Goal: Transaction & Acquisition: Obtain resource

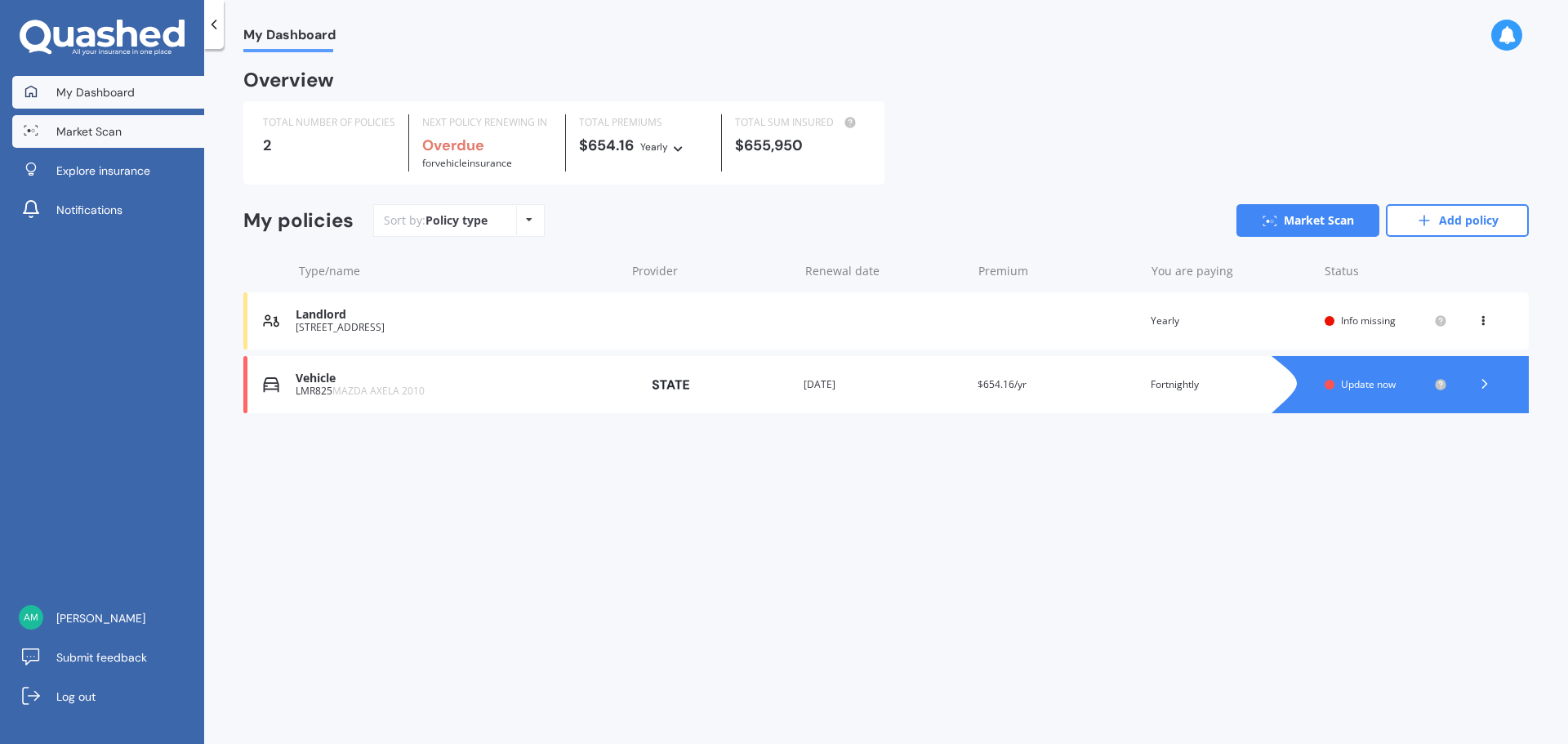
click at [65, 125] on span "Market Scan" at bounding box center [90, 132] width 66 height 16
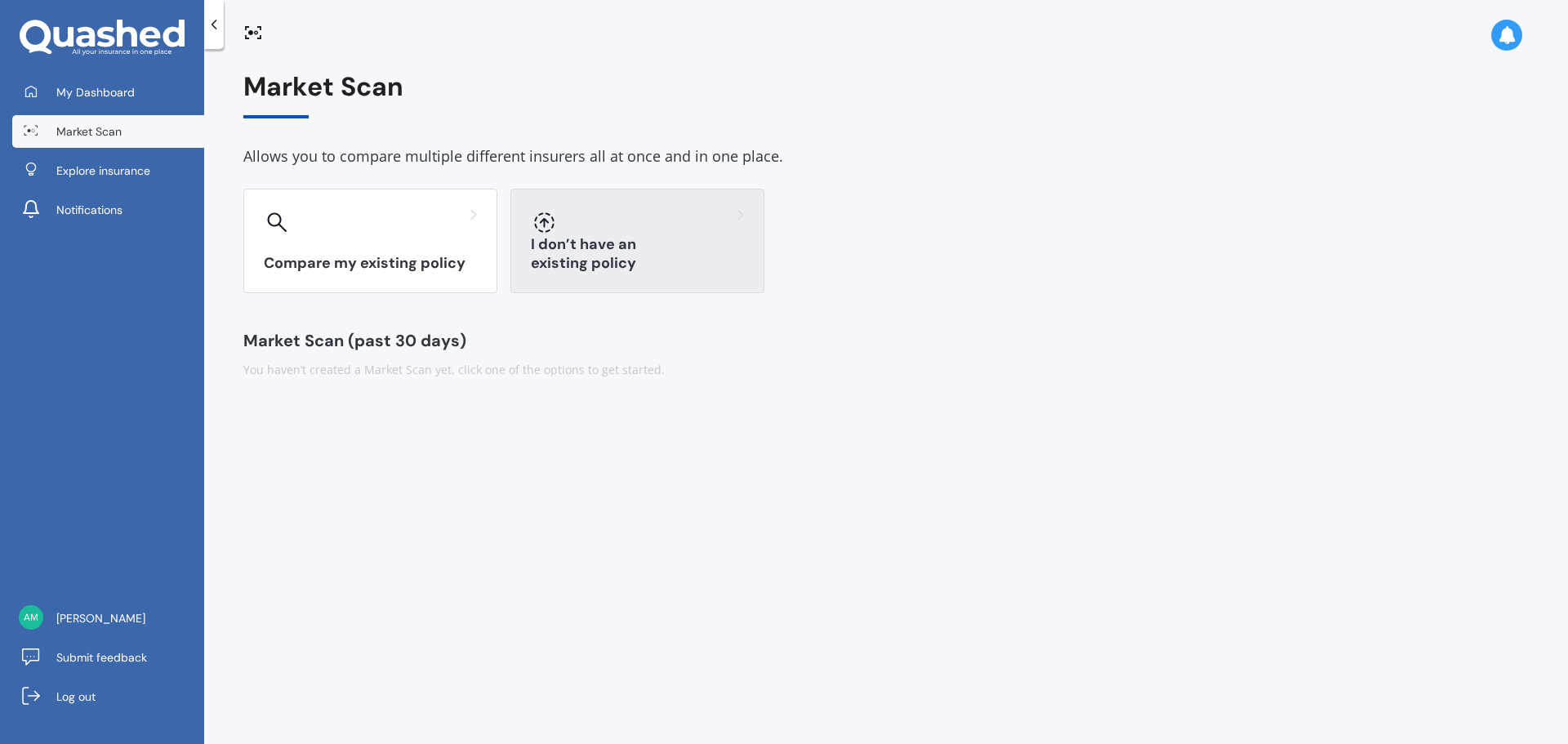
click at [639, 239] on div "I don’t have an existing policy" at bounding box center [638, 241] width 254 height 104
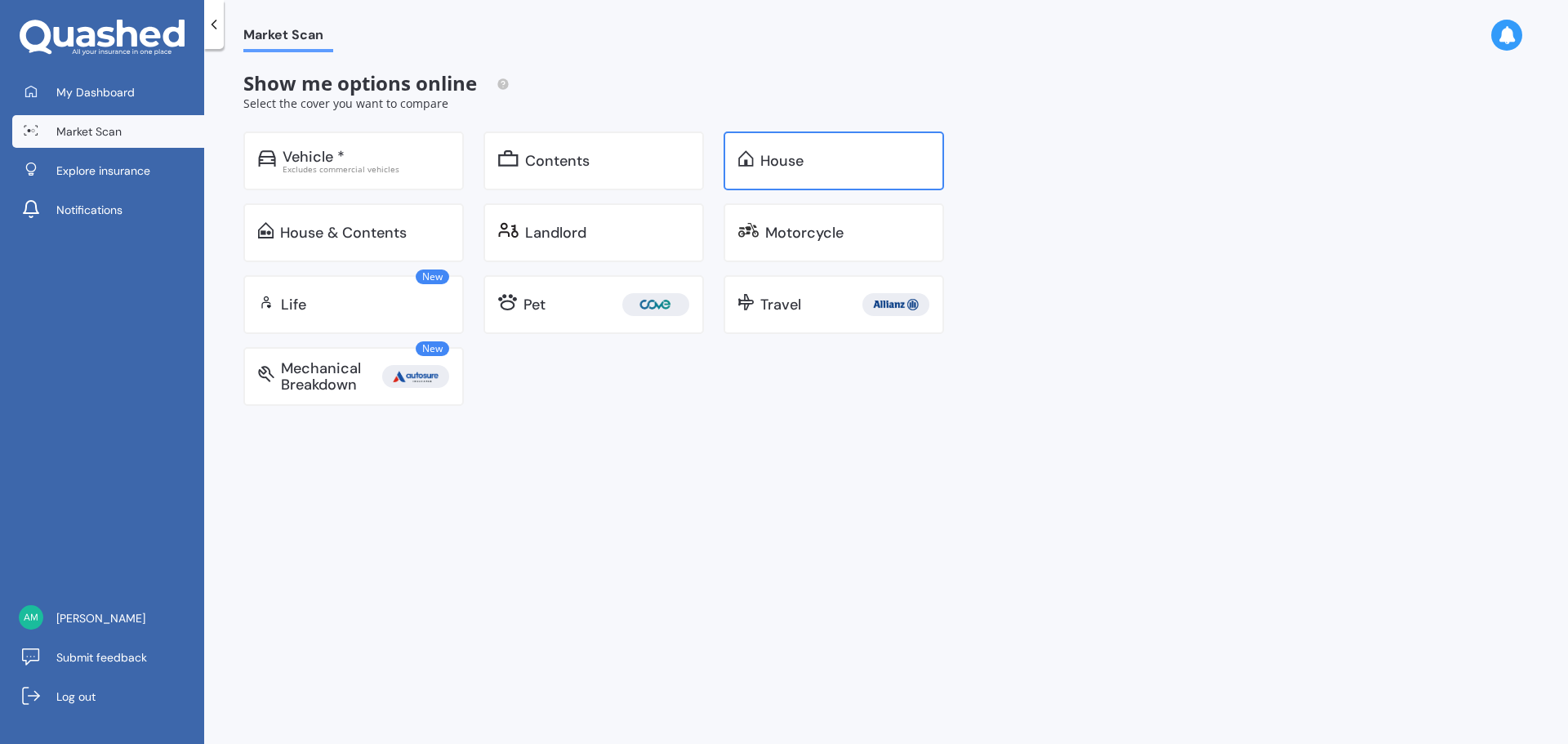
click at [891, 165] on div "House" at bounding box center [844, 161] width 169 height 16
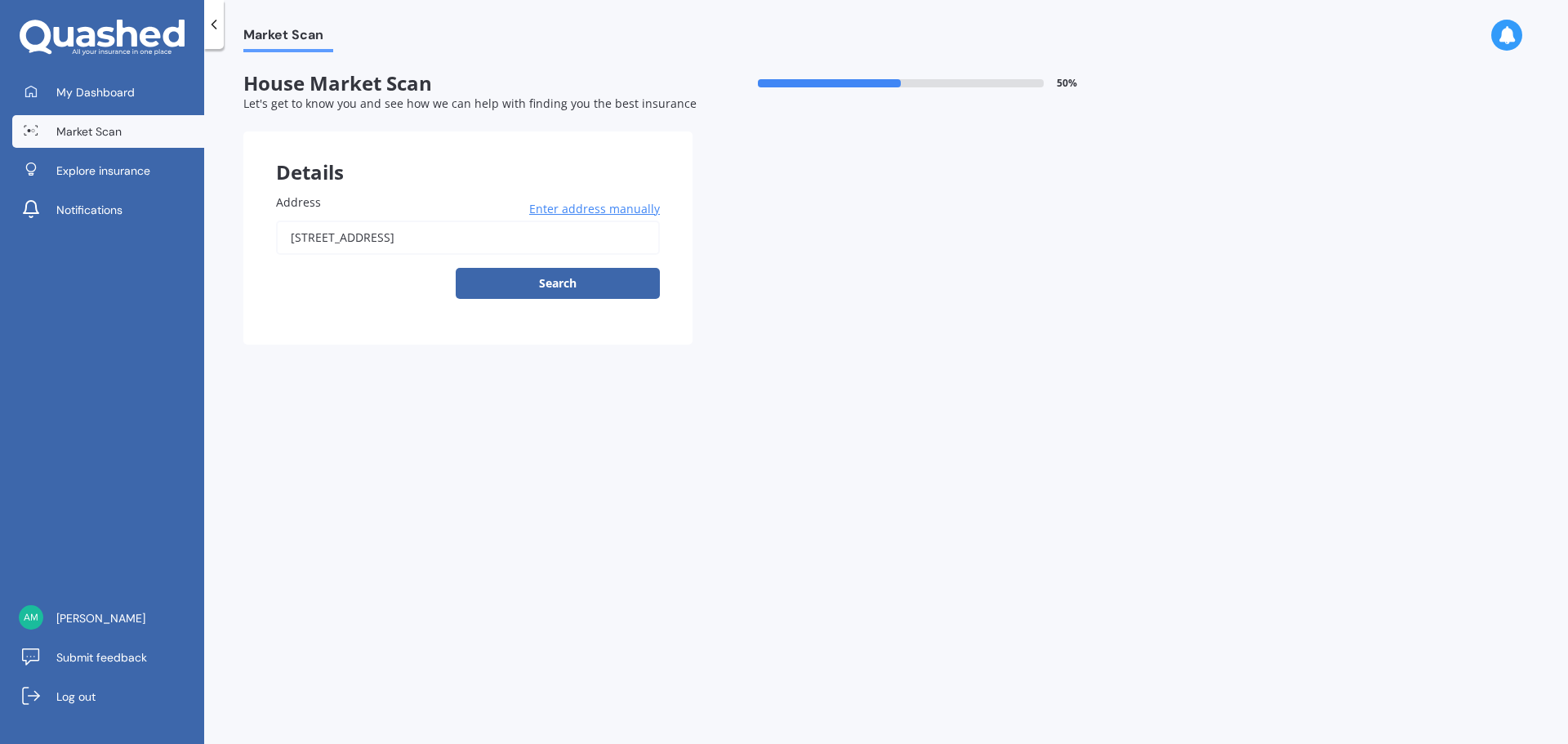
drag, startPoint x: 495, startPoint y: 239, endPoint x: 208, endPoint y: 213, distance: 288.2
click at [208, 213] on div "Market Scan House Market Scan 50 % Let's get to know you and see how we can hel…" at bounding box center [885, 399] width 1364 height 696
click at [509, 248] on input "[STREET_ADDRESS]" at bounding box center [468, 238] width 384 height 35
drag, startPoint x: 399, startPoint y: 241, endPoint x: 277, endPoint y: 235, distance: 122.1
click at [277, 235] on input "[STREET_ADDRESS]" at bounding box center [468, 238] width 384 height 35
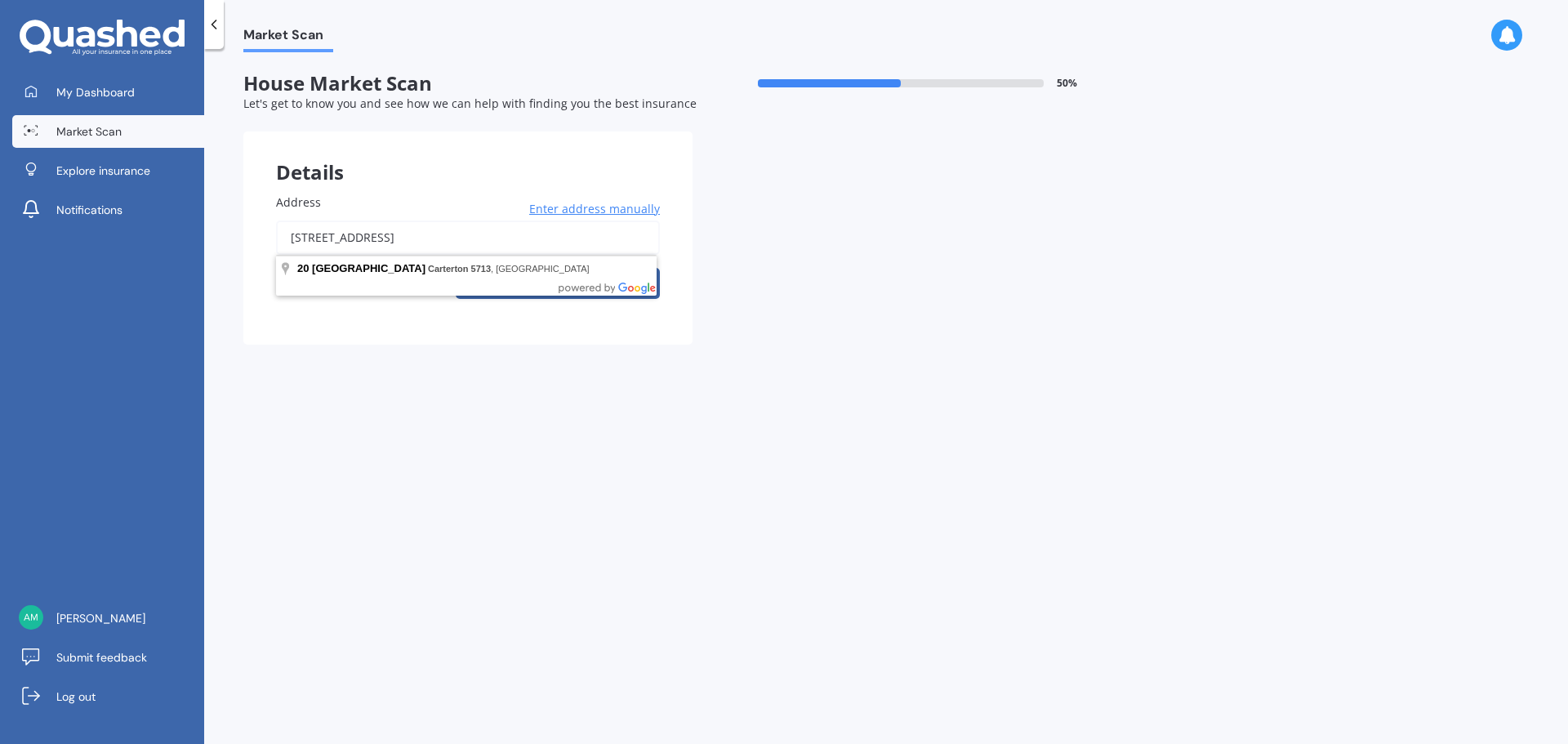
paste input "[STREET_ADDRESS]"
type input "[STREET_ADDRESS]"
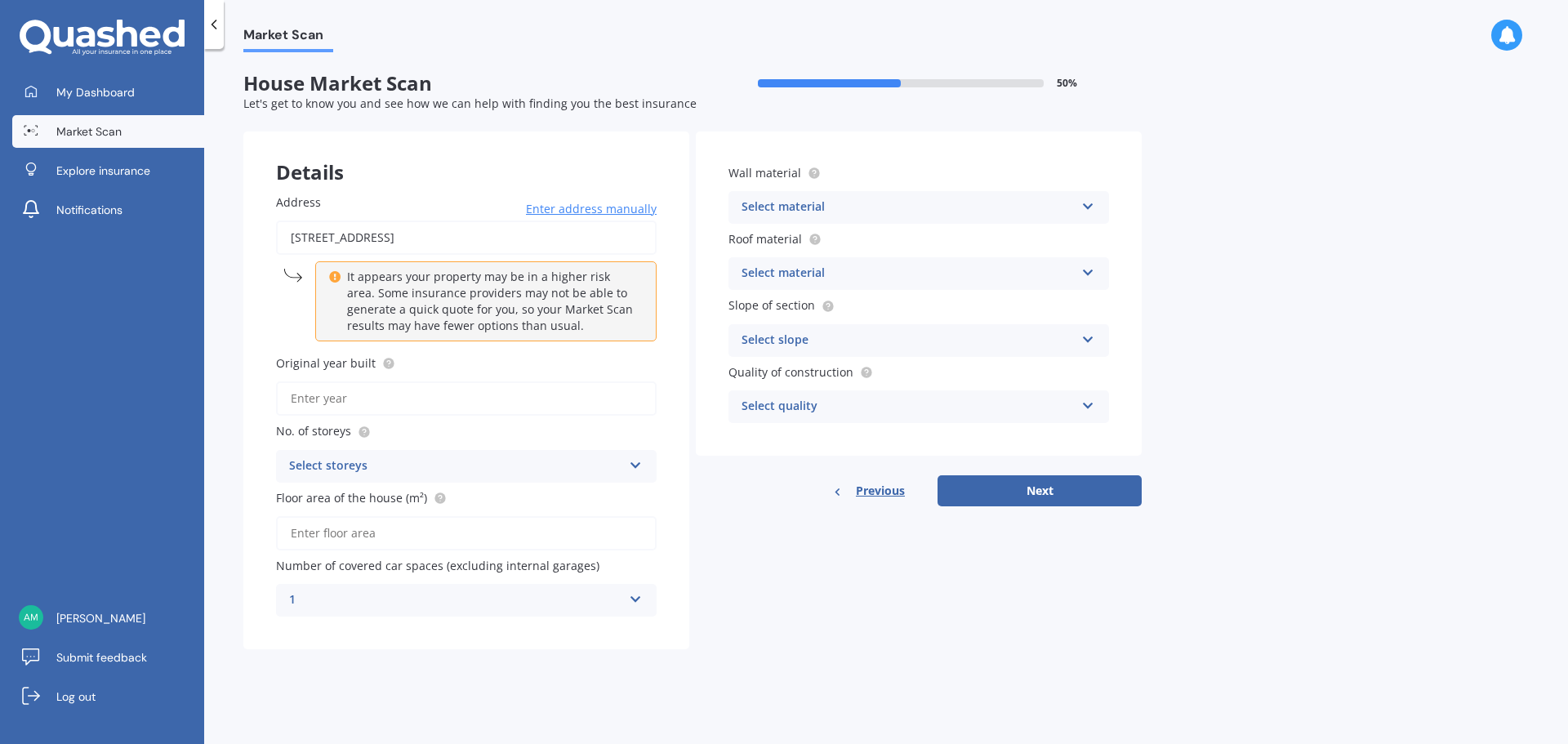
click at [380, 396] on input "Original year built" at bounding box center [466, 399] width 381 height 35
click at [370, 401] on input "Original year built" at bounding box center [466, 399] width 381 height 35
type input "2021"
click at [394, 453] on div "Select storeys 1 2 3 4 5+" at bounding box center [466, 467] width 381 height 33
click at [365, 502] on div "1" at bounding box center [466, 498] width 379 height 29
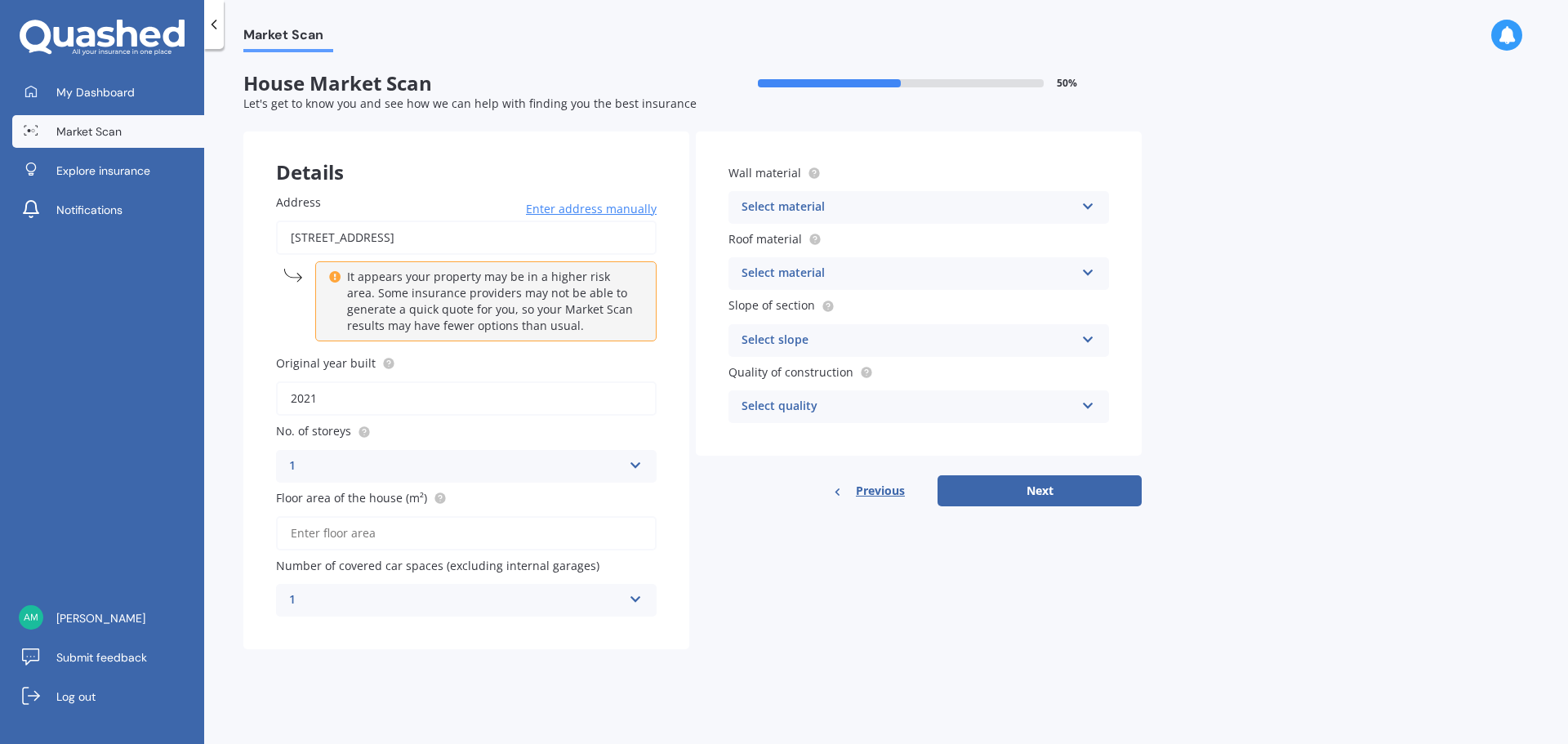
click at [403, 528] on input "Floor area of the house (m²)" at bounding box center [466, 534] width 381 height 35
type input "152"
click at [504, 605] on div "1" at bounding box center [455, 600] width 334 height 19
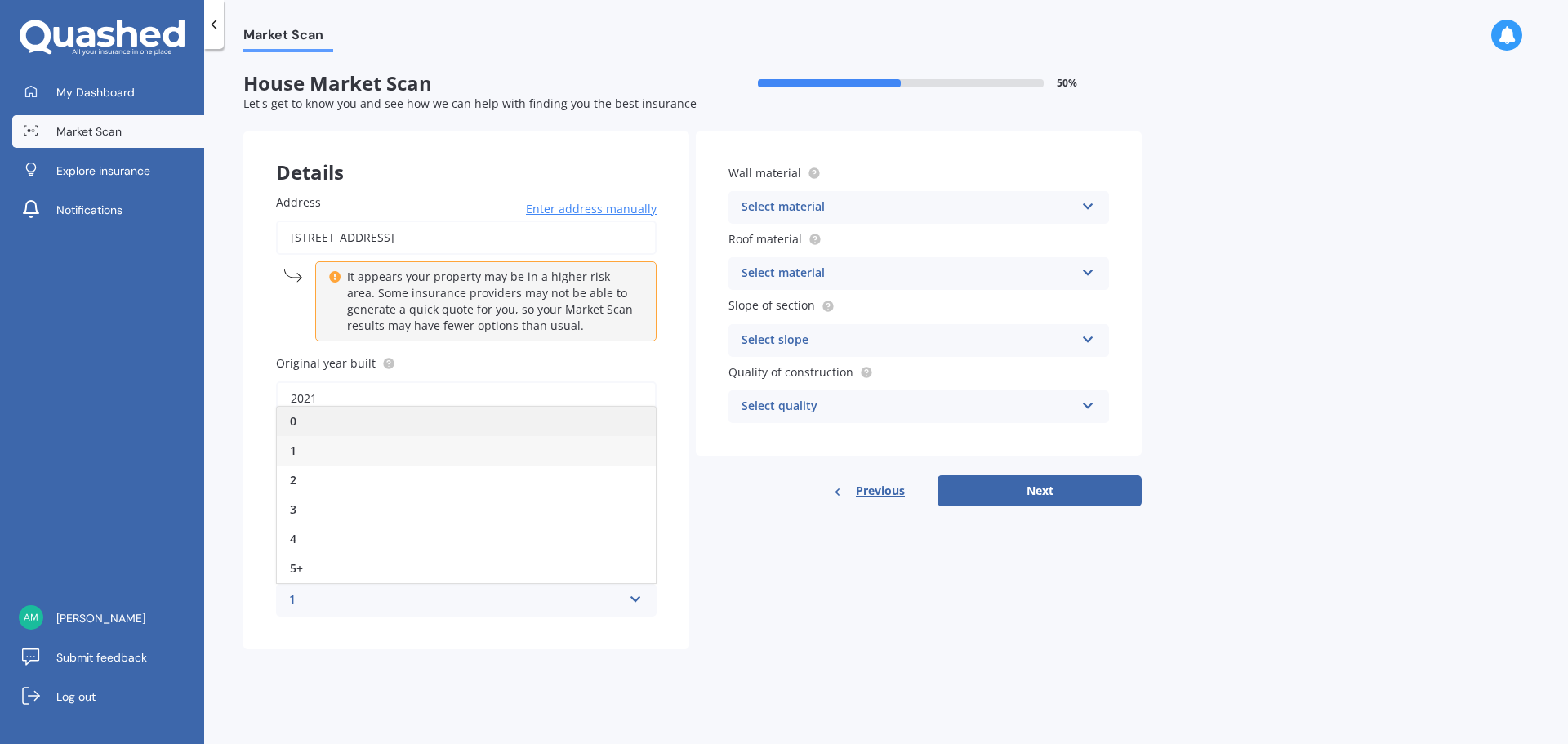
click at [346, 422] on div "0" at bounding box center [466, 421] width 379 height 29
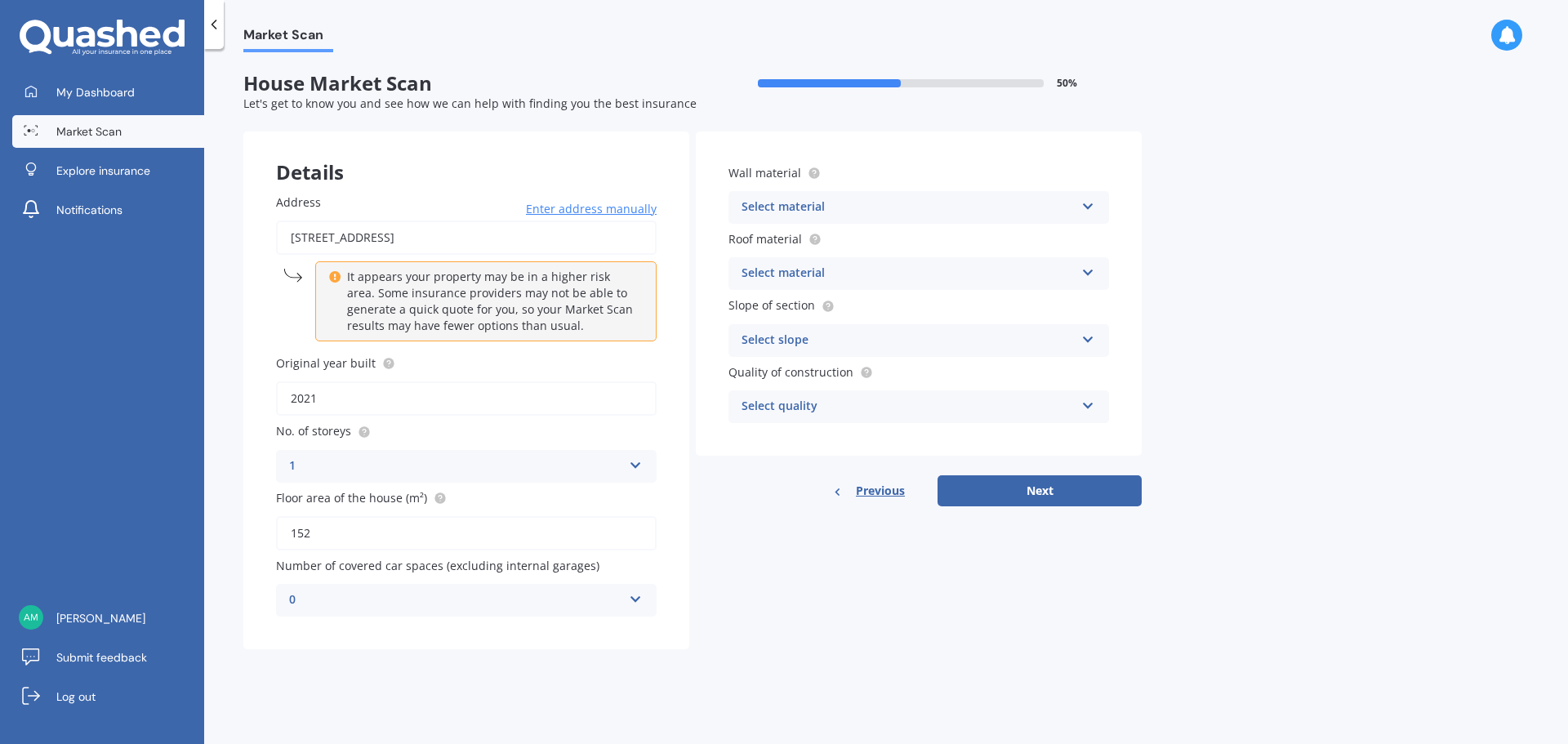
click at [900, 207] on div "Select material" at bounding box center [908, 207] width 334 height 19
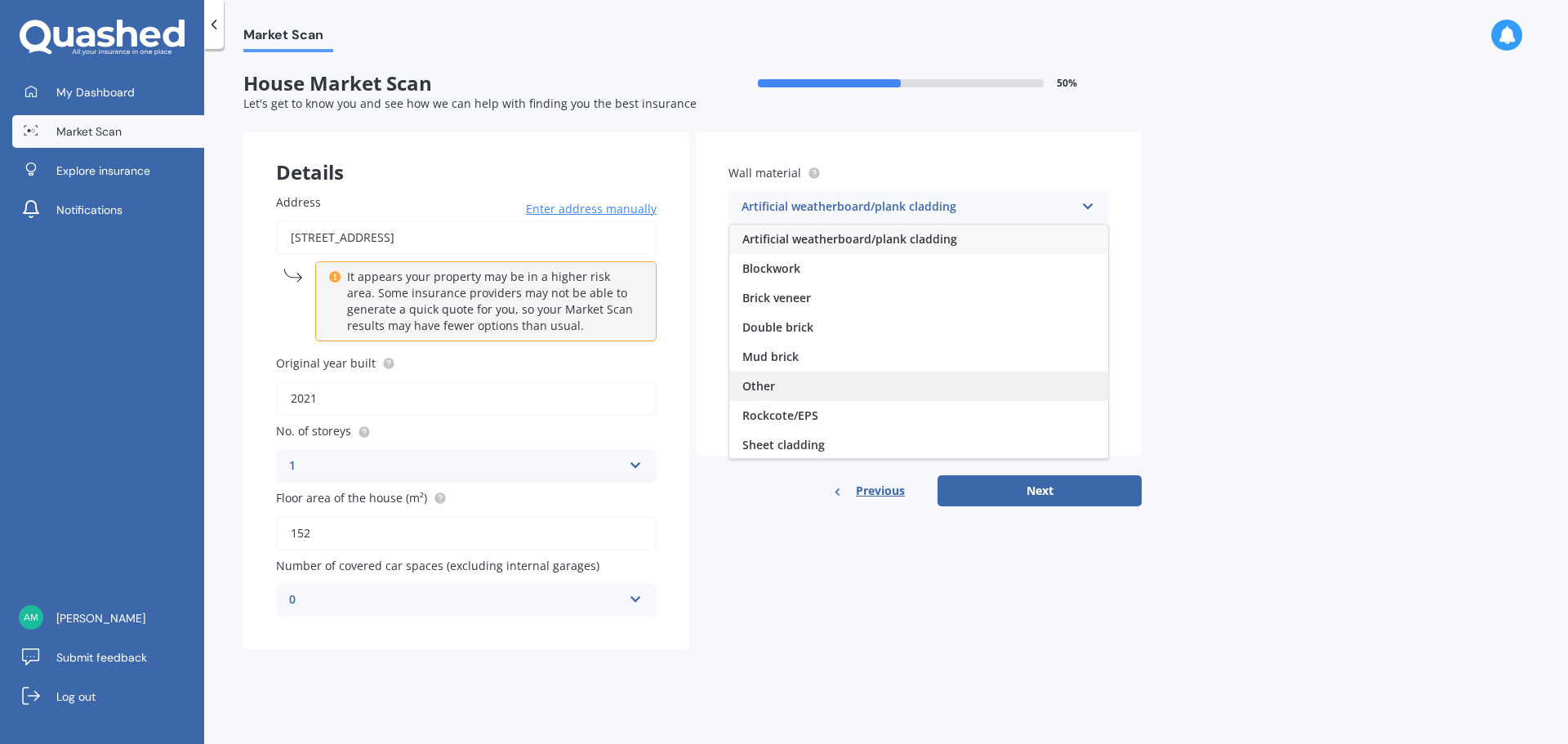
click at [771, 388] on span "Other" at bounding box center [759, 386] width 33 height 16
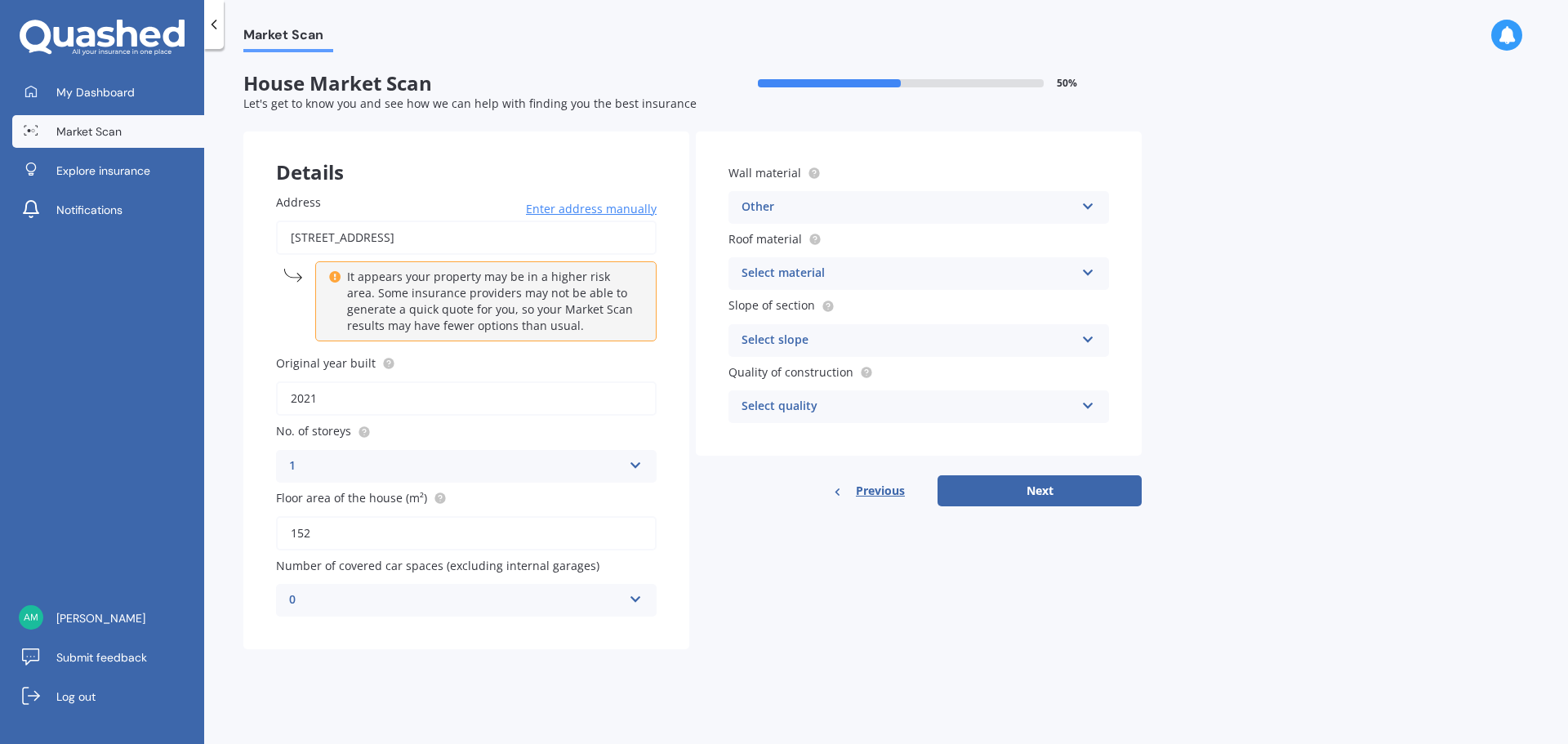
click at [812, 266] on div "Select material" at bounding box center [908, 273] width 334 height 19
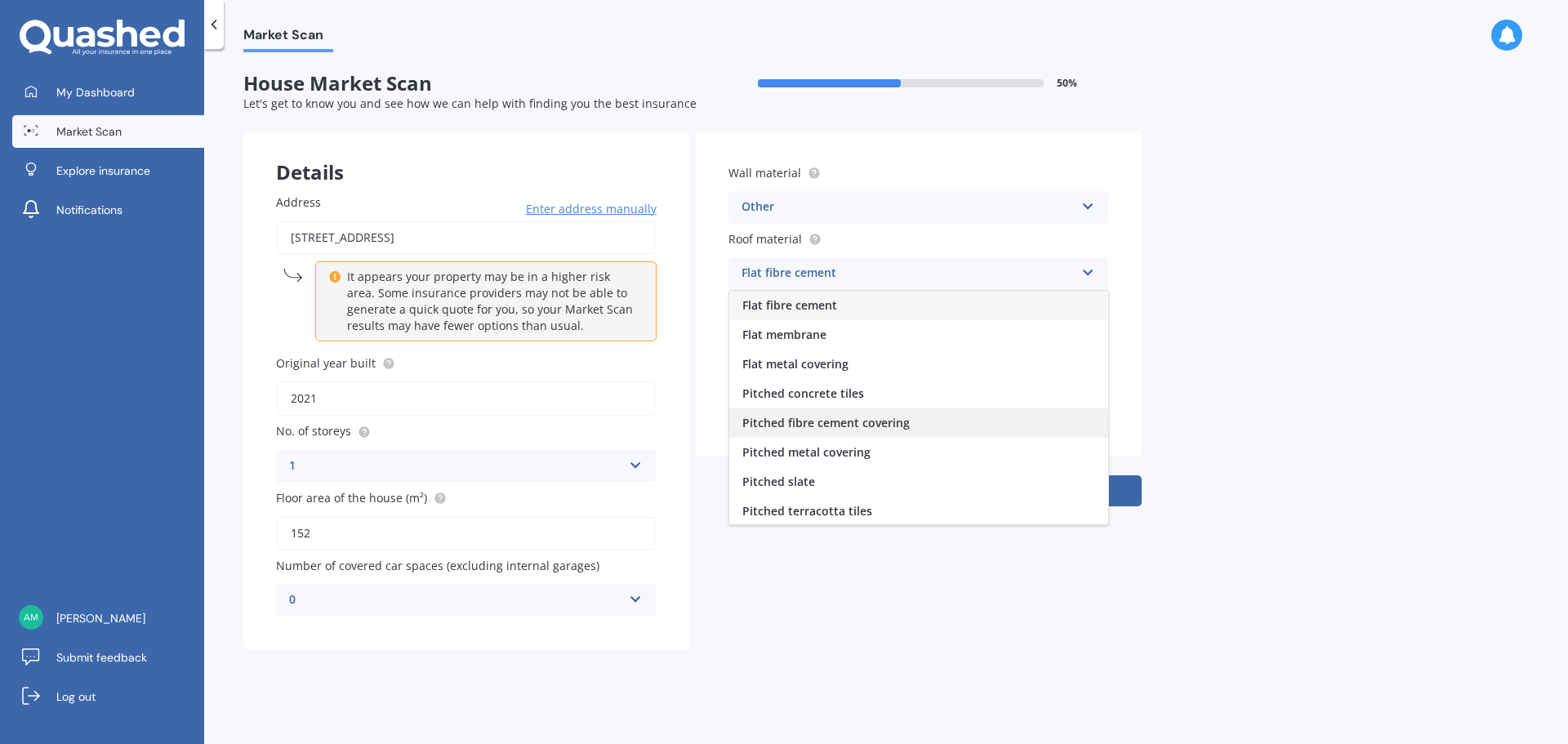
scroll to position [60, 0]
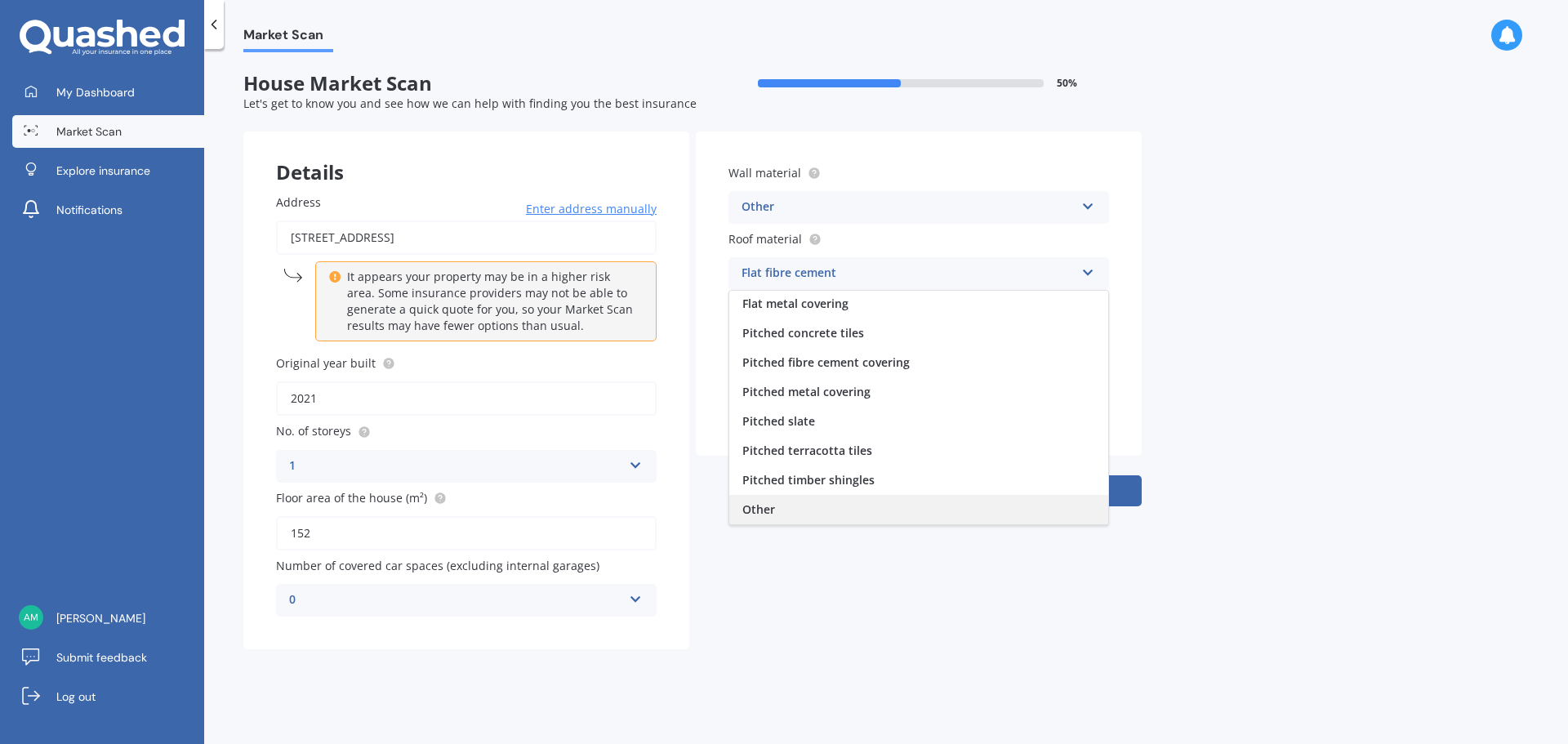
click at [876, 503] on div "Other" at bounding box center [918, 510] width 379 height 29
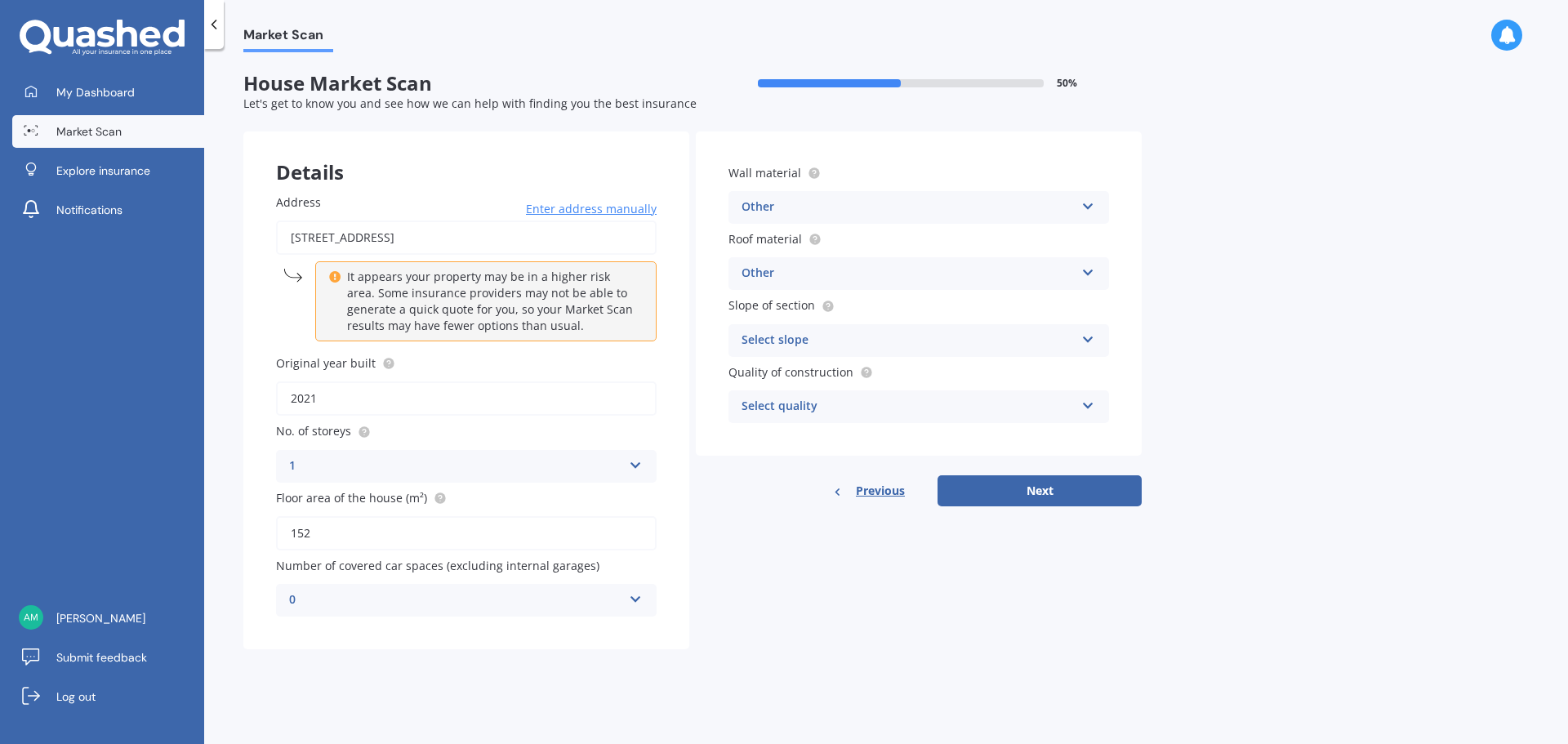
click at [808, 343] on div "Select slope" at bounding box center [908, 340] width 334 height 19
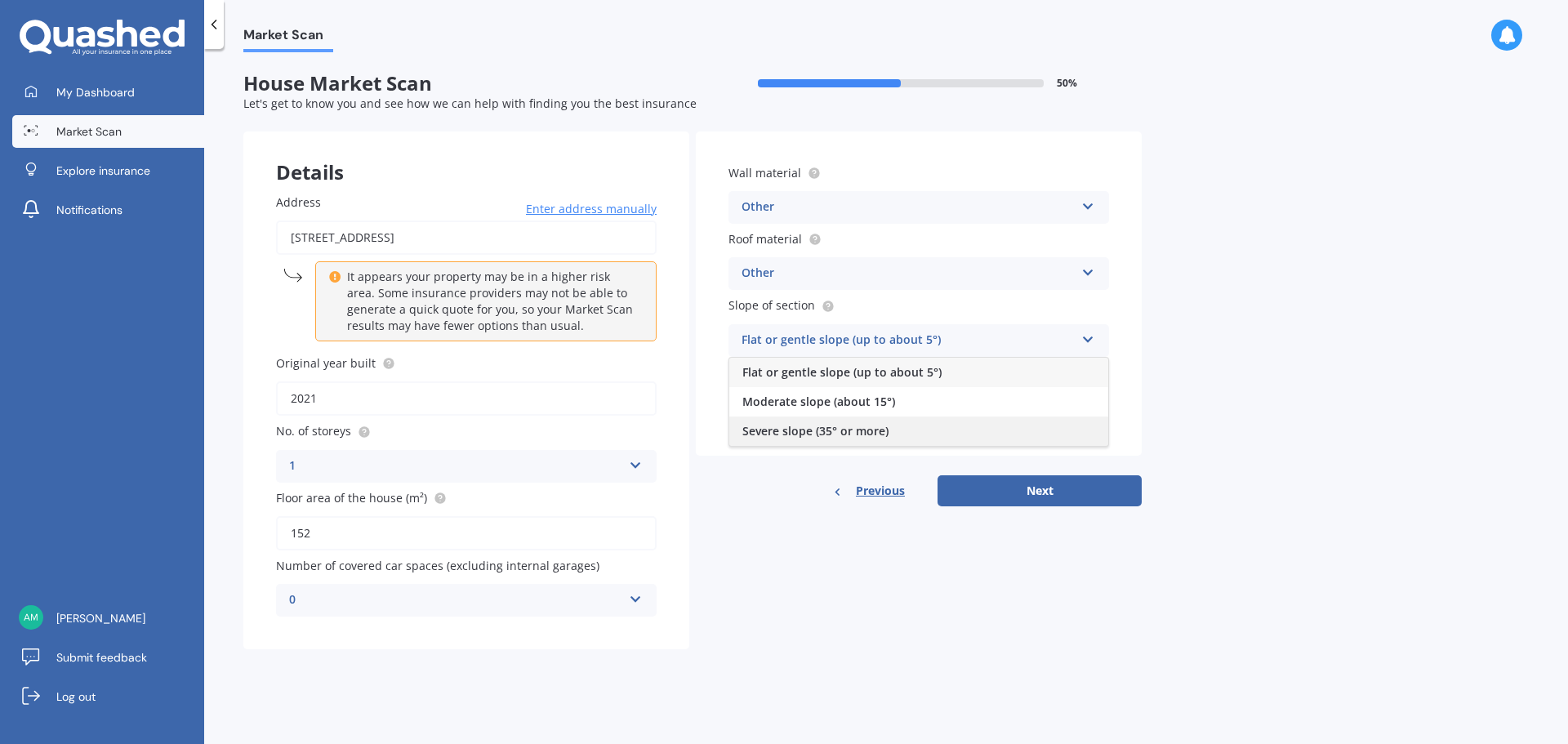
click at [870, 430] on span "Severe slope (35° or more)" at bounding box center [816, 430] width 146 height 16
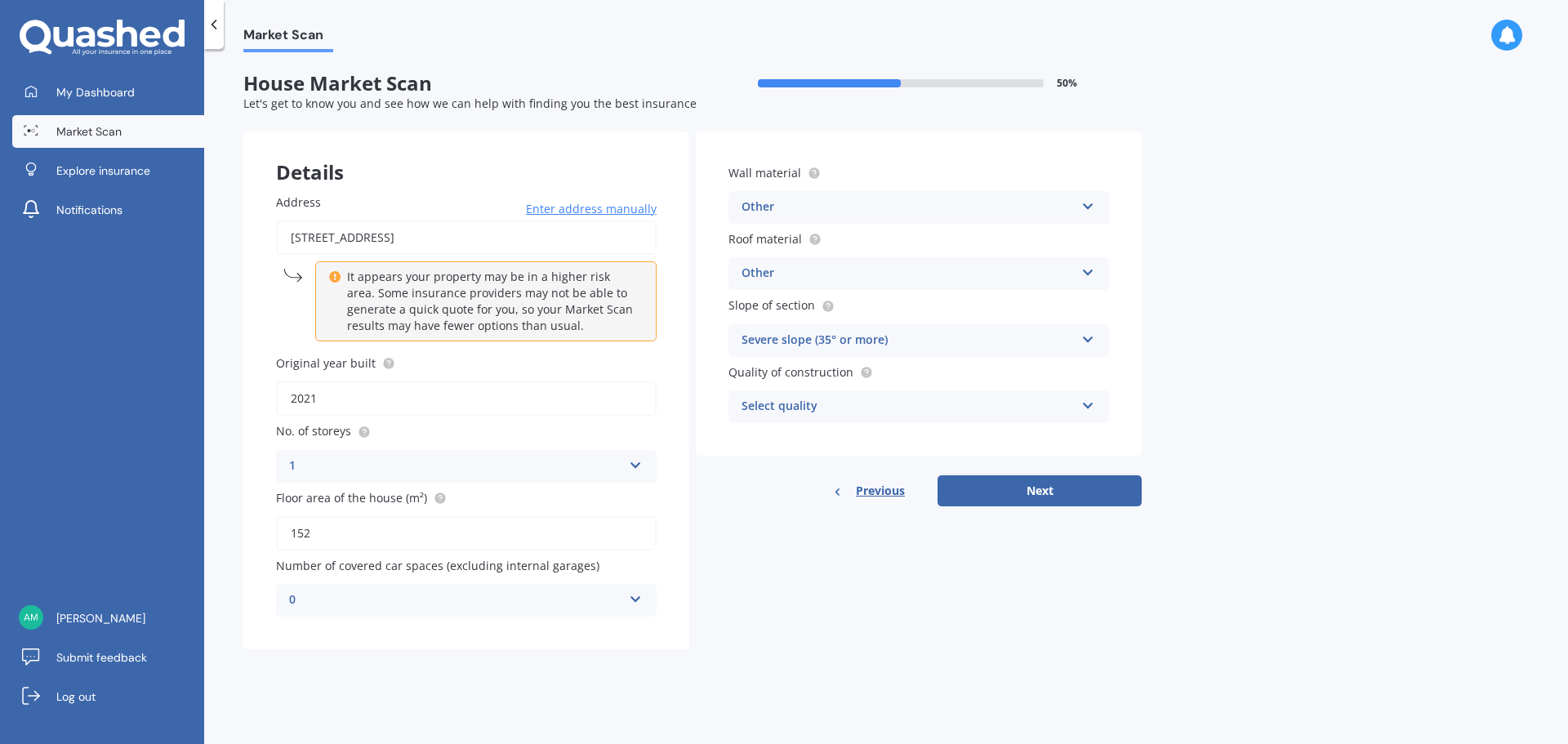
click at [827, 406] on div "Select quality" at bounding box center [908, 406] width 334 height 19
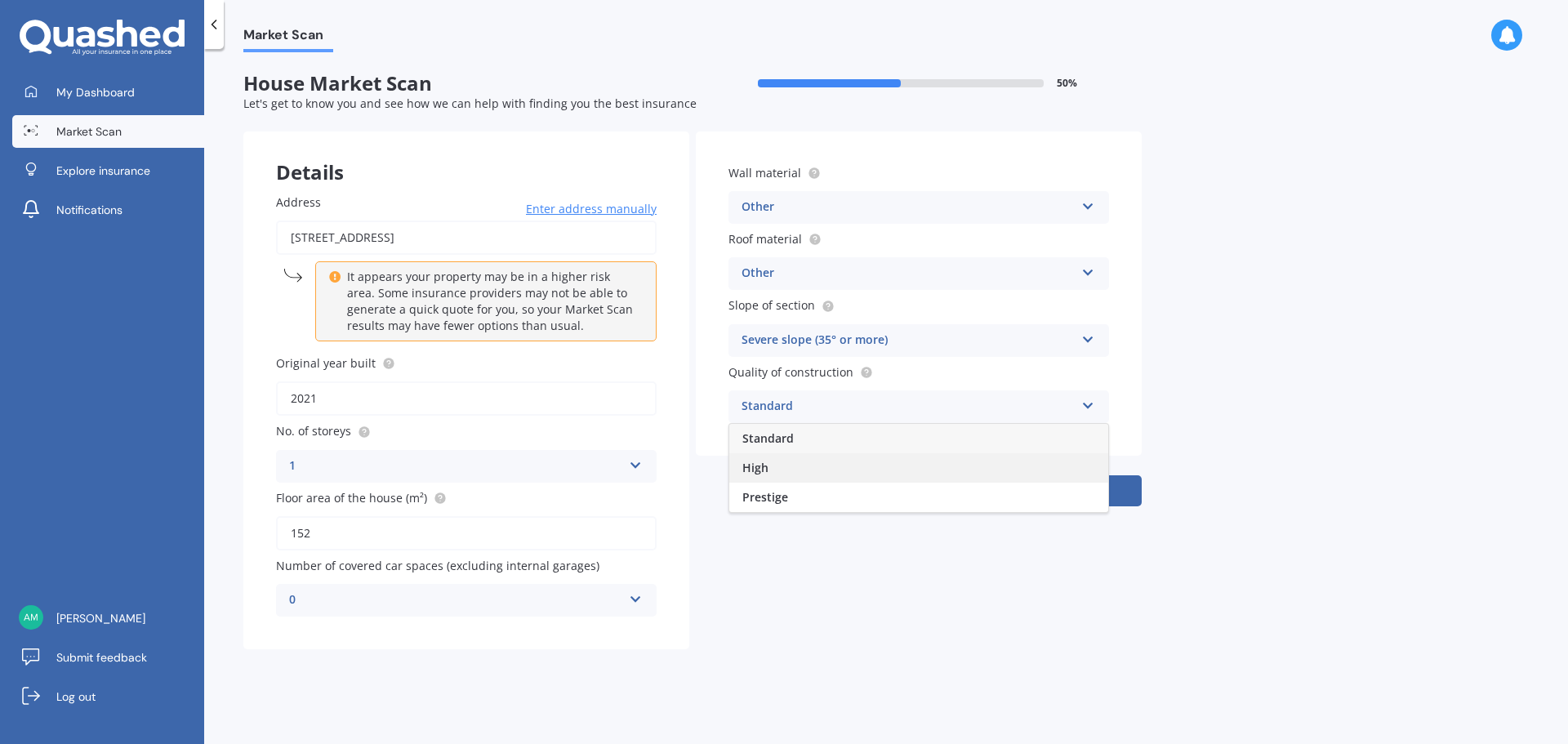
click at [836, 470] on div "High" at bounding box center [918, 468] width 379 height 29
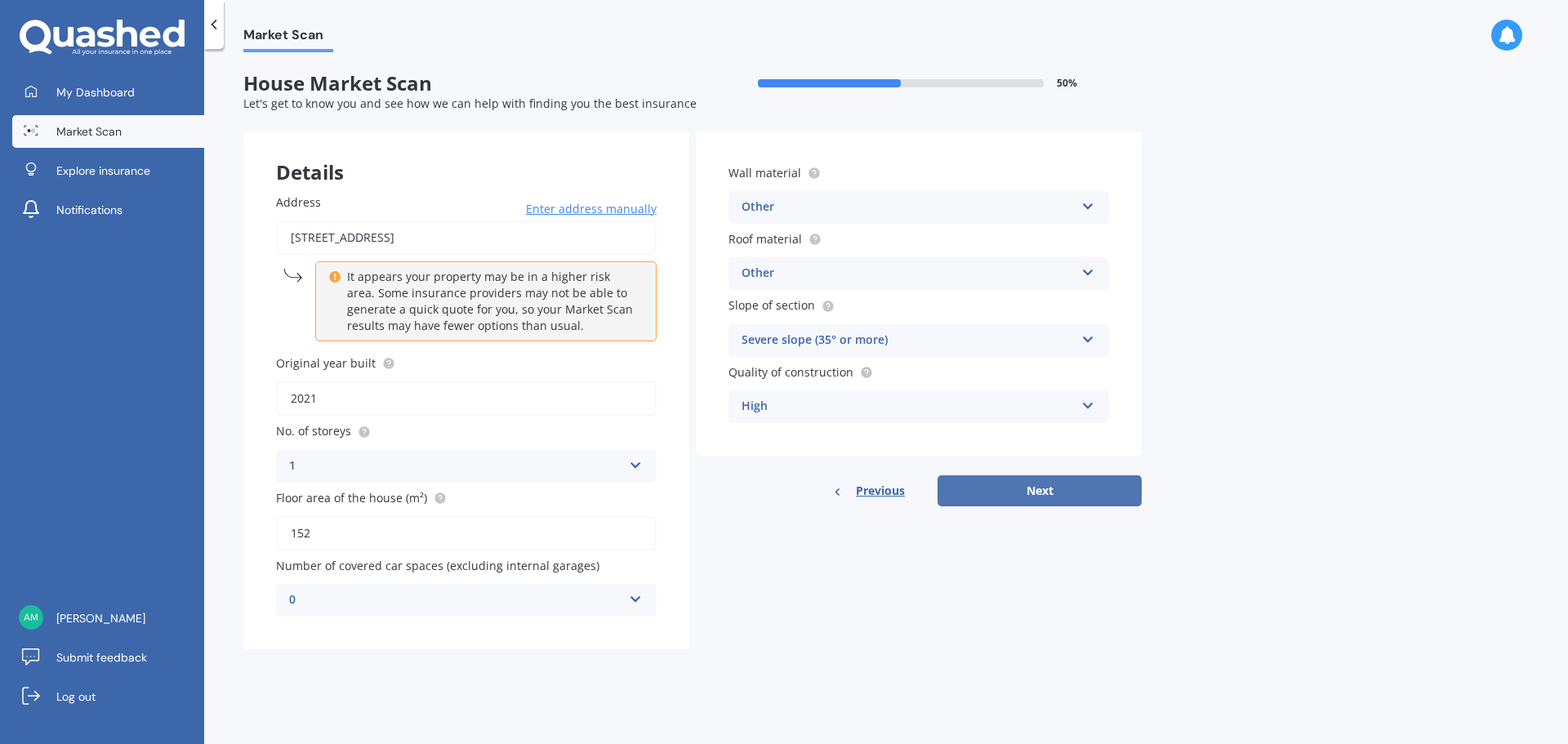
click at [1060, 485] on button "Next" at bounding box center [1039, 491] width 204 height 31
select select "08"
select select "10"
select select "1991"
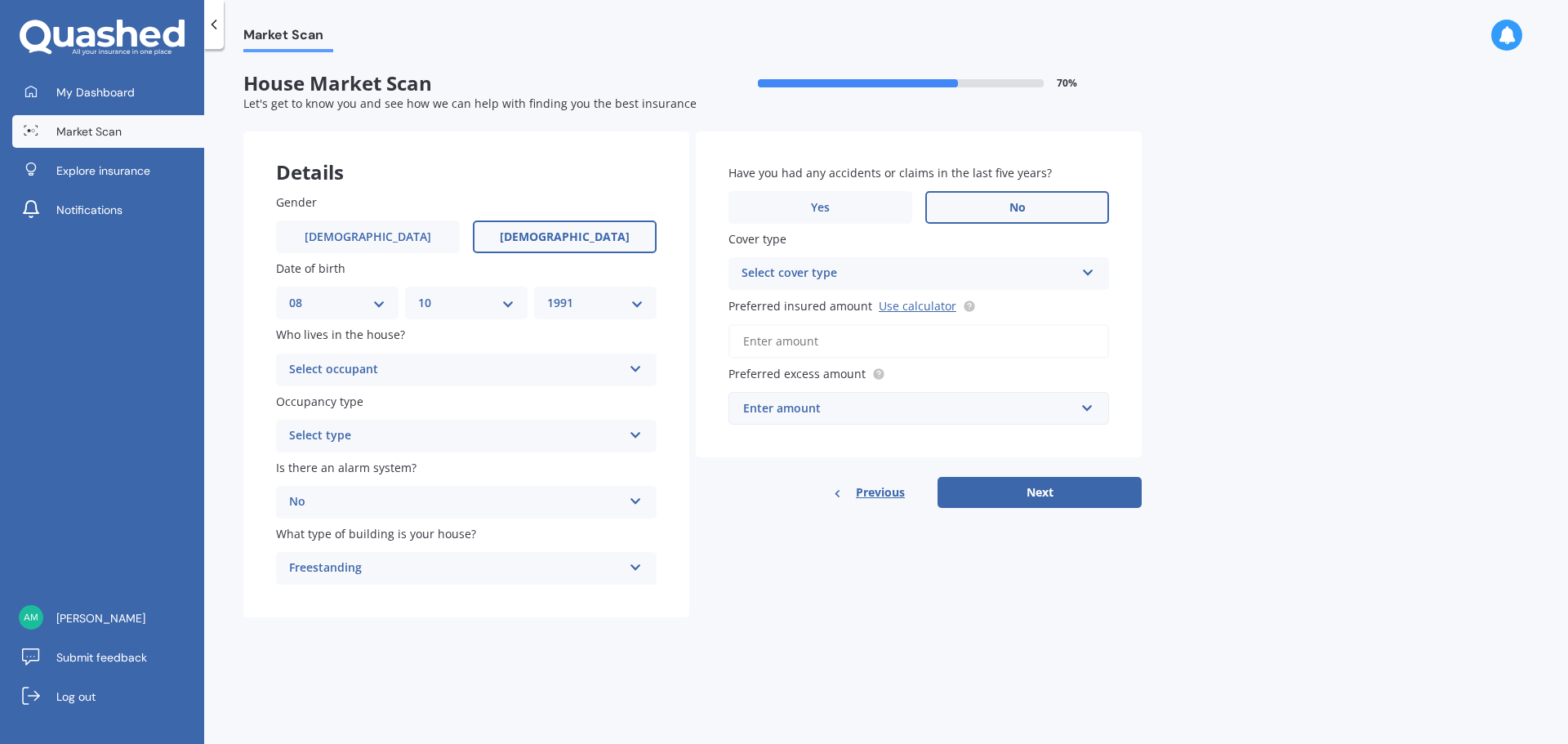
click at [390, 383] on div "Select occupant Owner Owner + Boarder" at bounding box center [466, 370] width 381 height 33
click at [927, 590] on div "Details Gender [DEMOGRAPHIC_DATA] [DEMOGRAPHIC_DATA] Date of birth DD 01 02 03 …" at bounding box center [692, 375] width 898 height 487
click at [418, 443] on div "Select type" at bounding box center [455, 436] width 334 height 19
click at [421, 466] on div "Permanent" at bounding box center [466, 468] width 379 height 29
click at [407, 505] on div "No" at bounding box center [455, 502] width 334 height 19
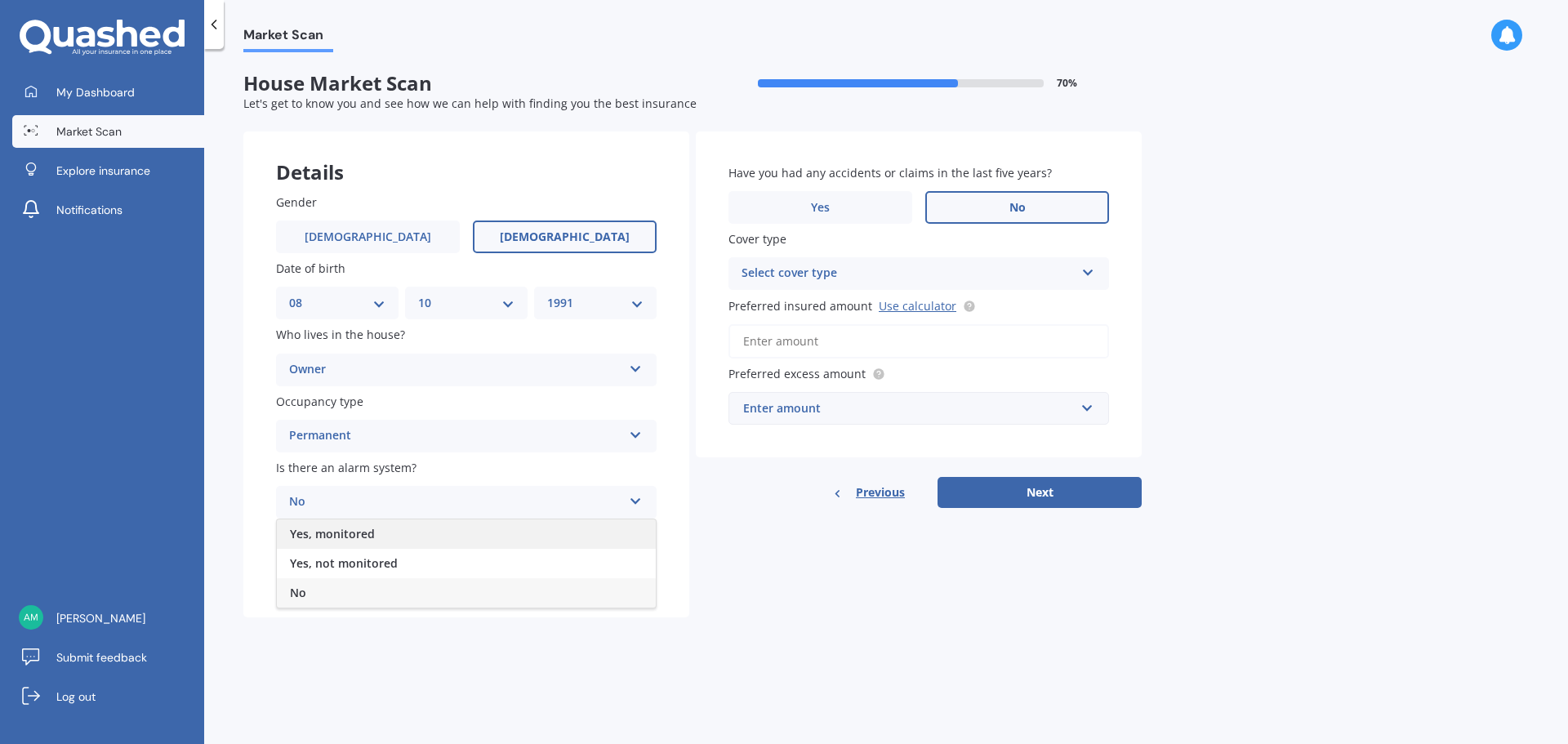
click at [397, 528] on div "Yes, monitored" at bounding box center [466, 535] width 379 height 29
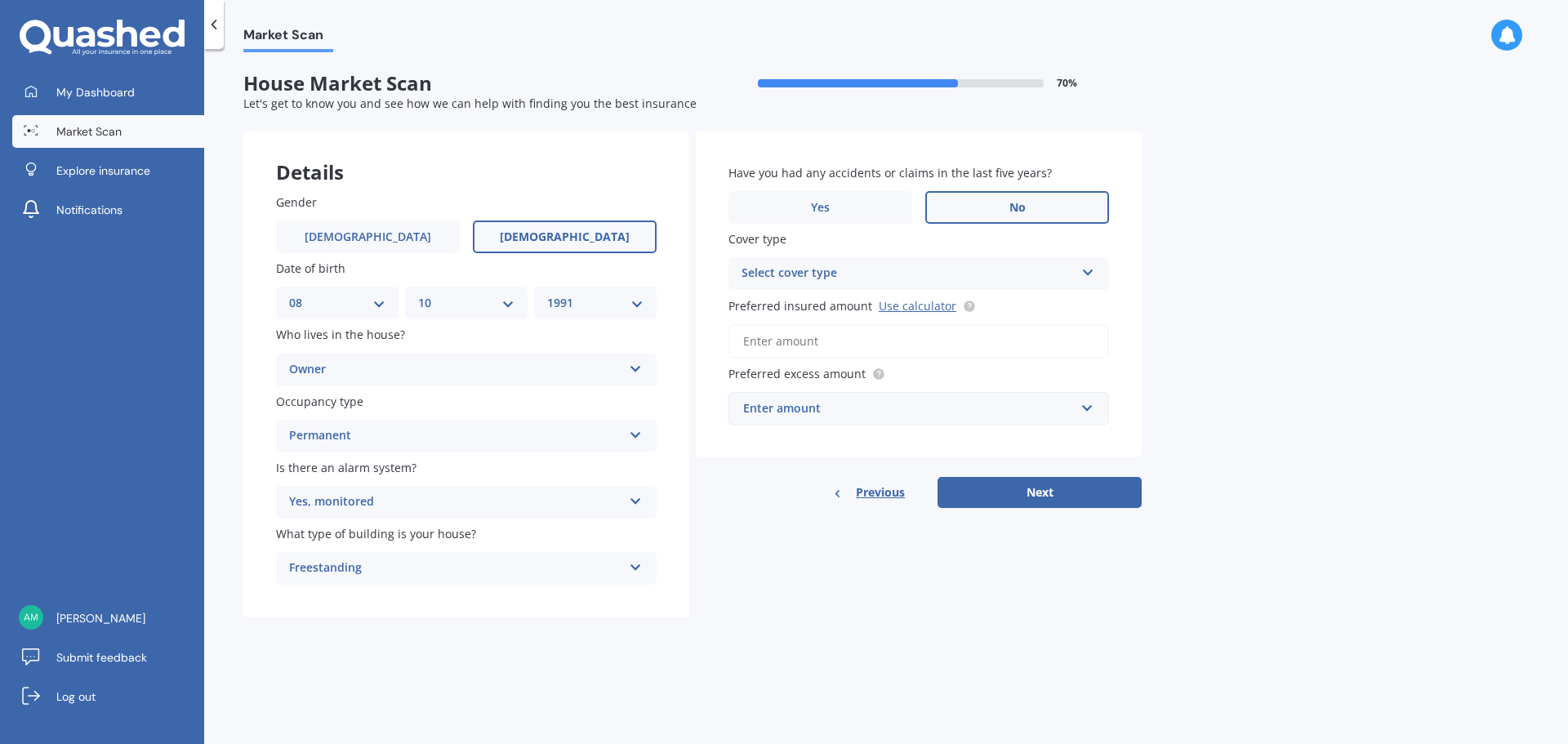
click at [843, 283] on div "Select cover type" at bounding box center [908, 273] width 334 height 19
click at [835, 305] on div "High" at bounding box center [918, 305] width 379 height 29
click at [835, 413] on div "Enter amount" at bounding box center [909, 409] width 332 height 18
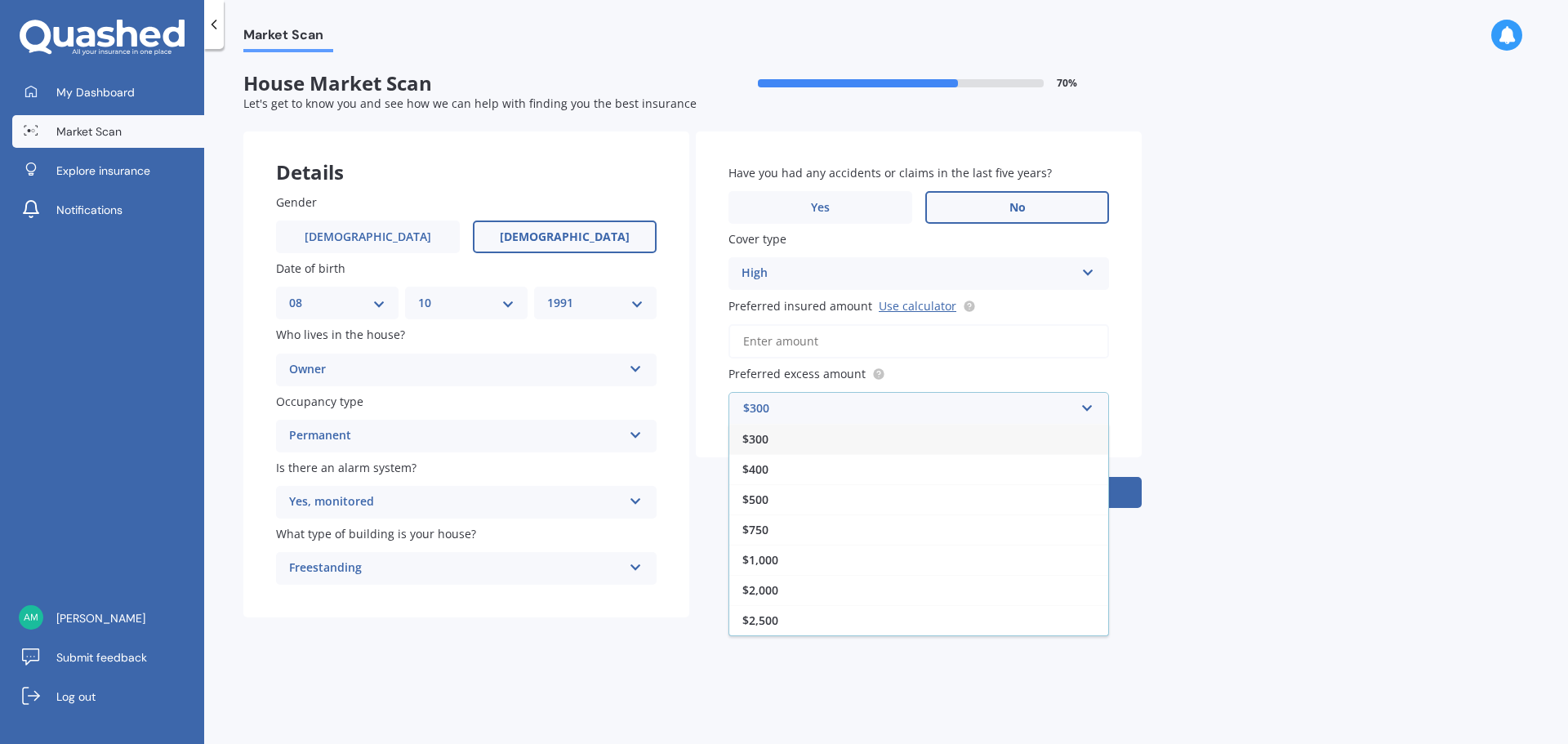
click at [817, 431] on div "$300" at bounding box center [918, 439] width 379 height 30
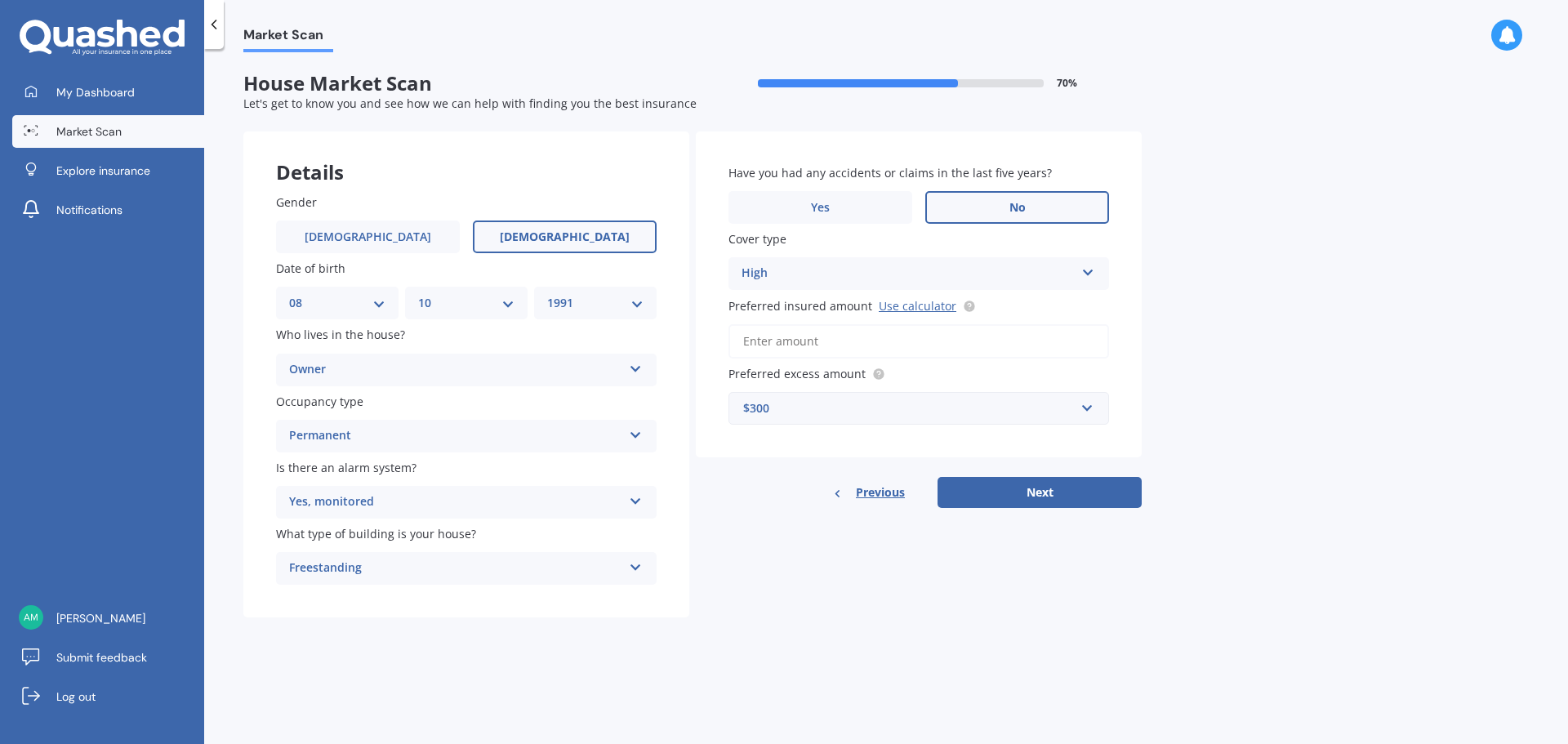
click at [843, 343] on input "Preferred insured amount Use calculator" at bounding box center [918, 342] width 381 height 35
click at [893, 303] on link "Use calculator" at bounding box center [917, 305] width 78 height 16
click at [801, 340] on input "Preferred insured amount Use calculator" at bounding box center [918, 342] width 381 height 35
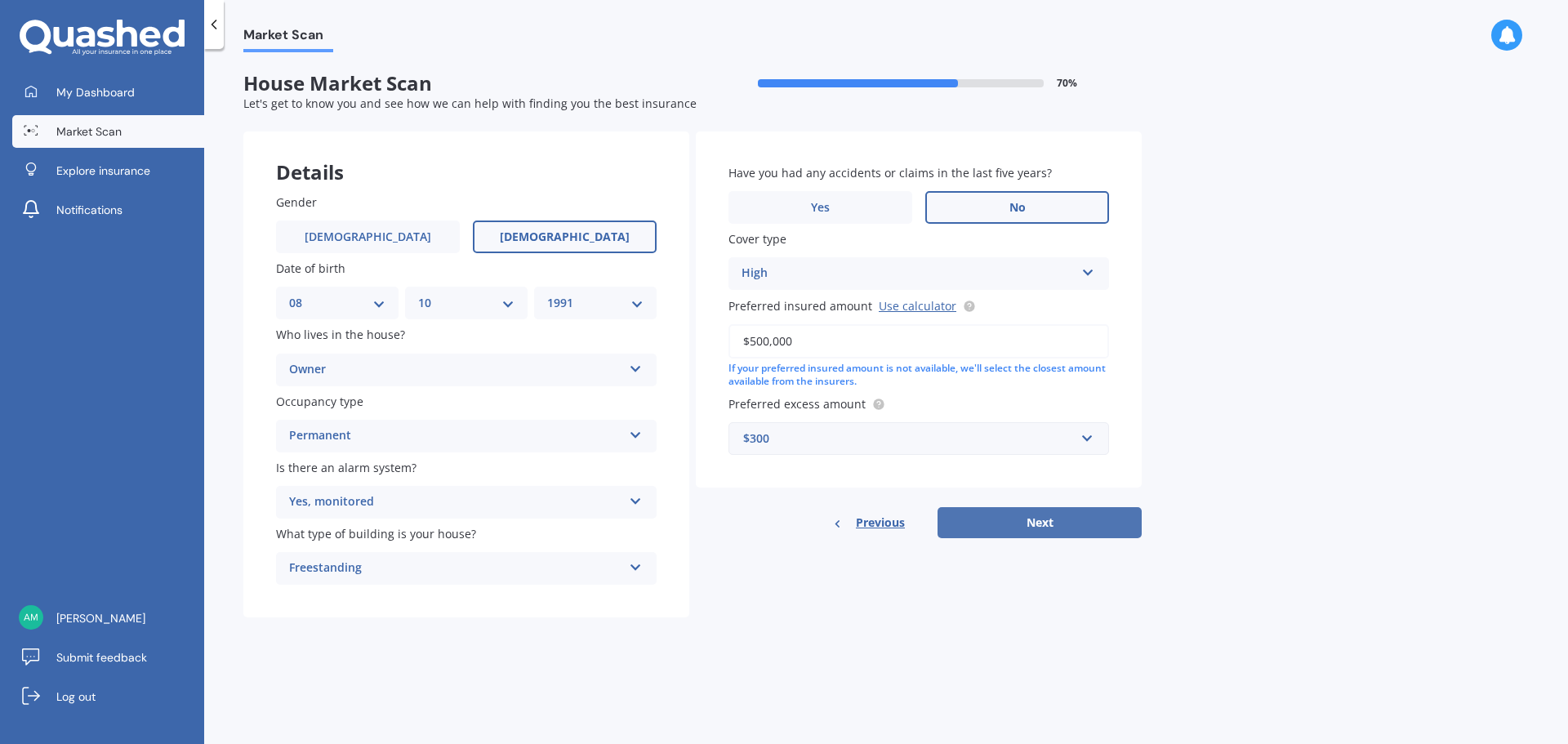
type input "$500,000"
click at [1021, 531] on button "Next" at bounding box center [1039, 523] width 204 height 31
select select "08"
select select "10"
select select "1991"
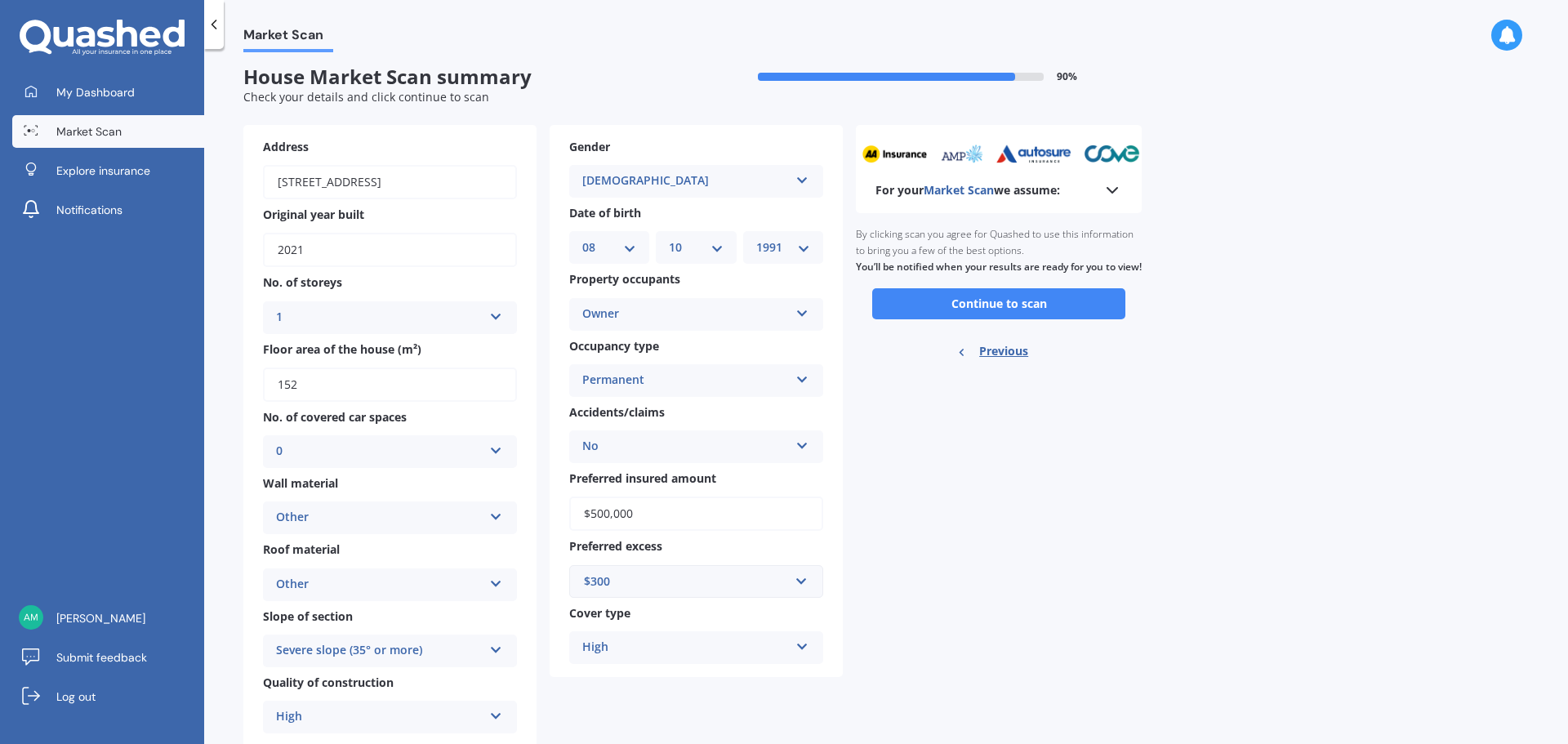
scroll to position [0, 0]
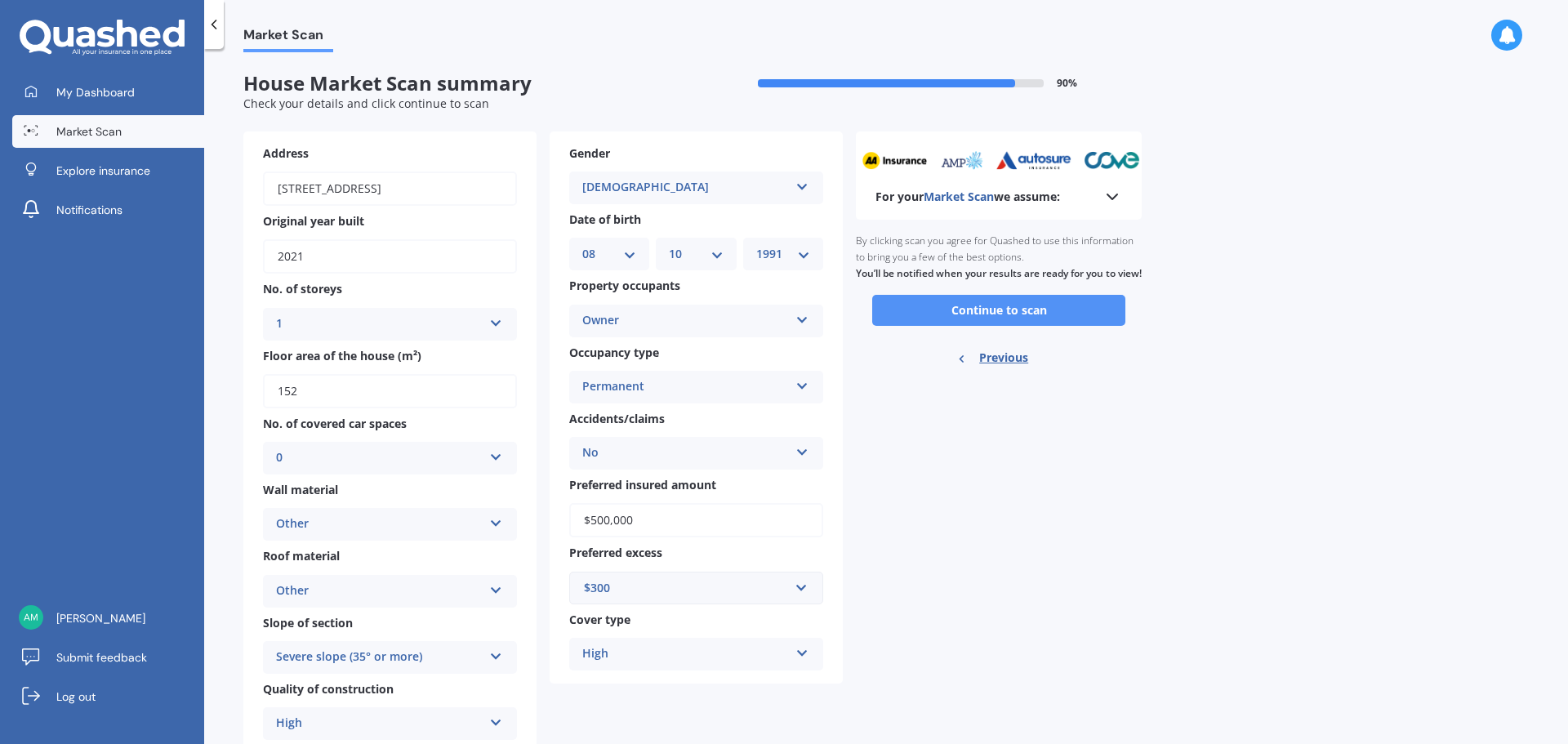
click at [1012, 326] on button "Continue to scan" at bounding box center [999, 311] width 253 height 31
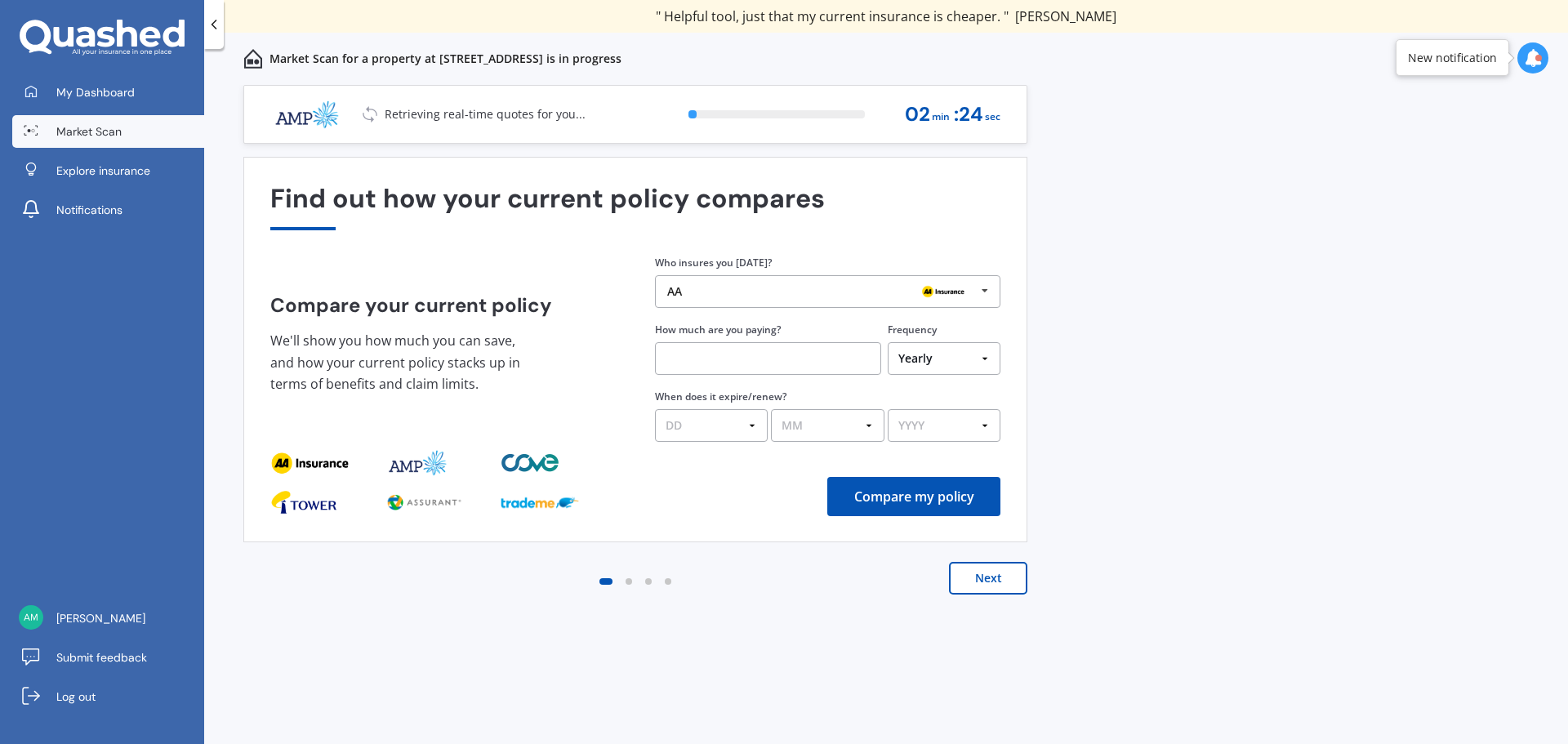
click at [987, 574] on button "Next" at bounding box center [989, 579] width 79 height 33
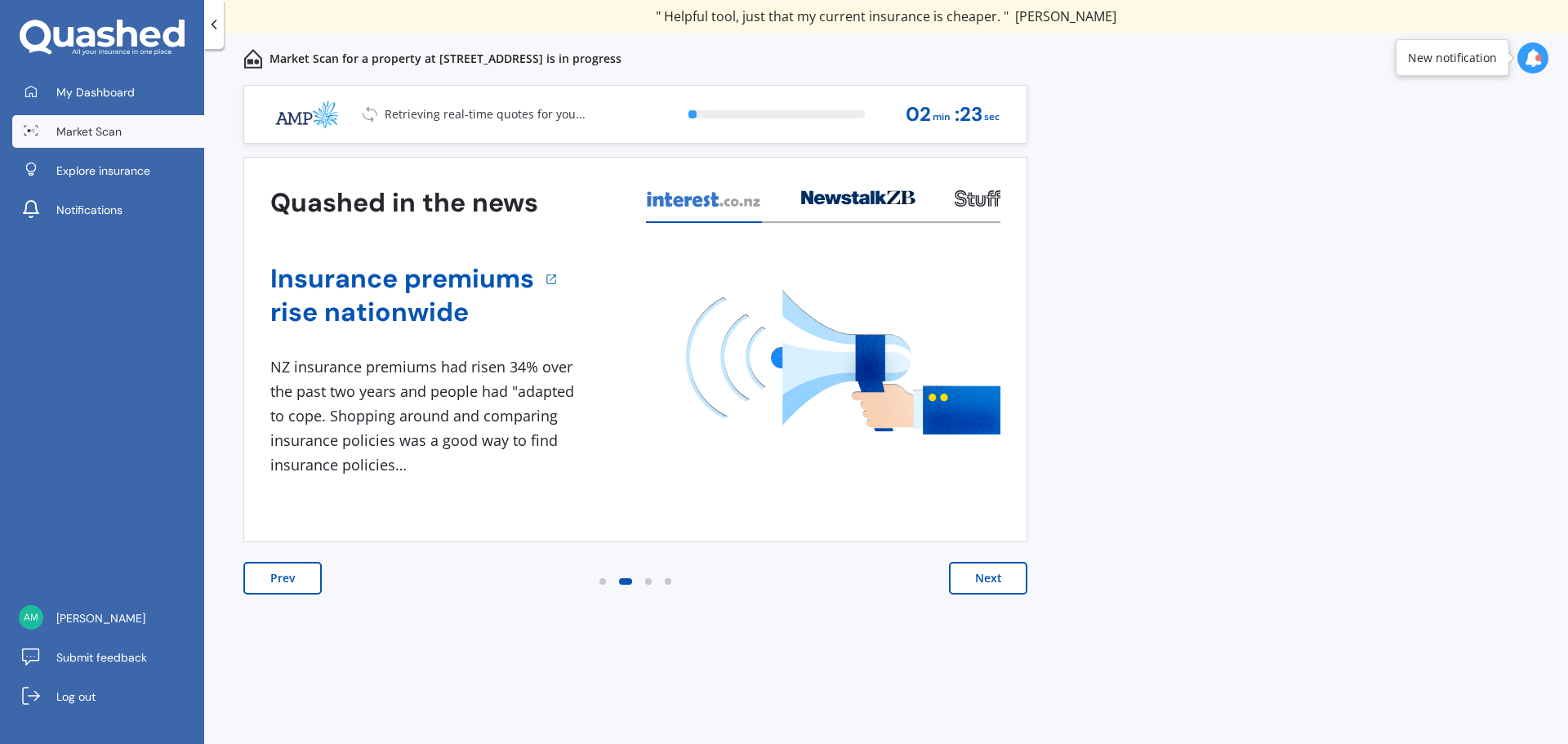
click at [1003, 585] on button "Next" at bounding box center [989, 579] width 79 height 33
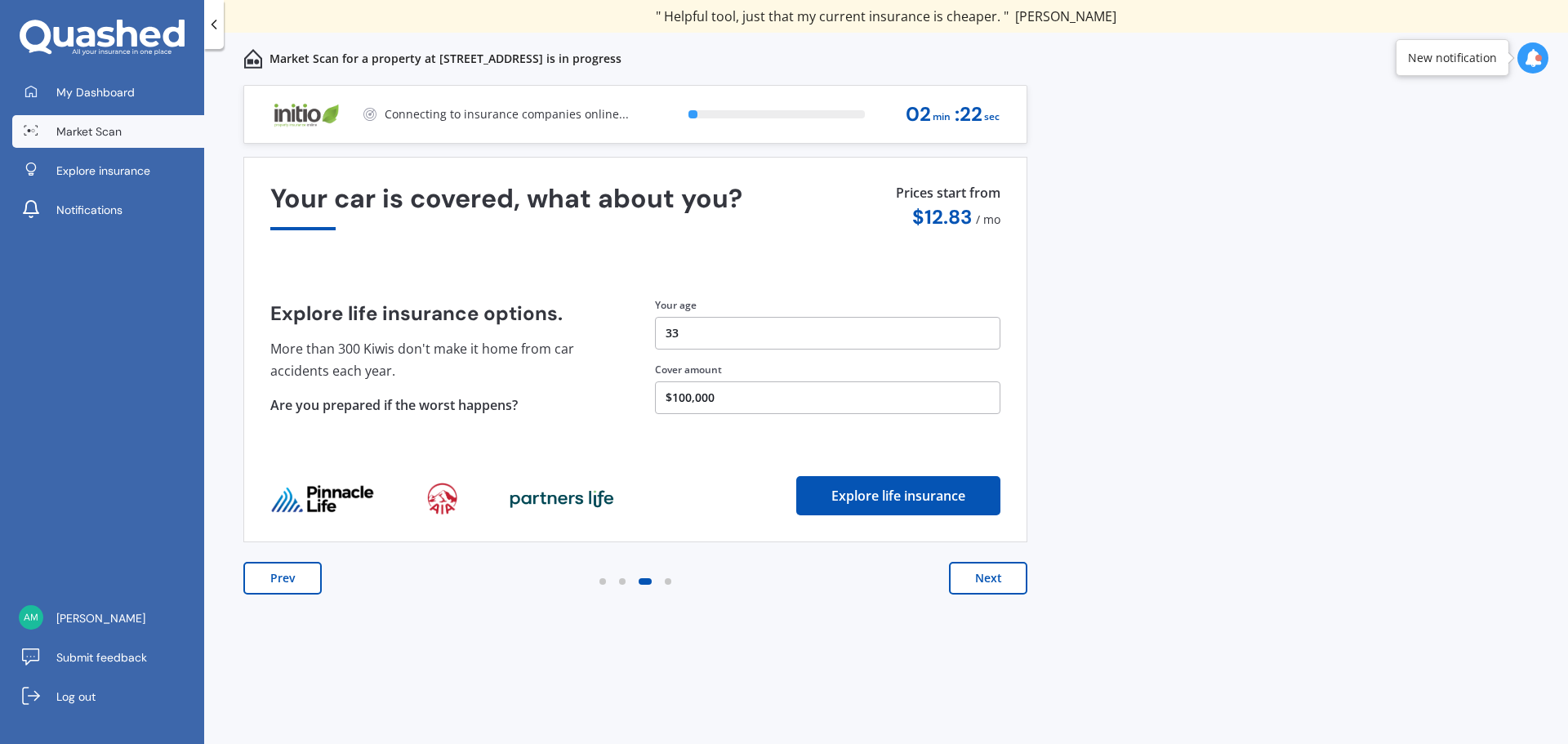
click at [1003, 585] on button "Next" at bounding box center [989, 579] width 79 height 33
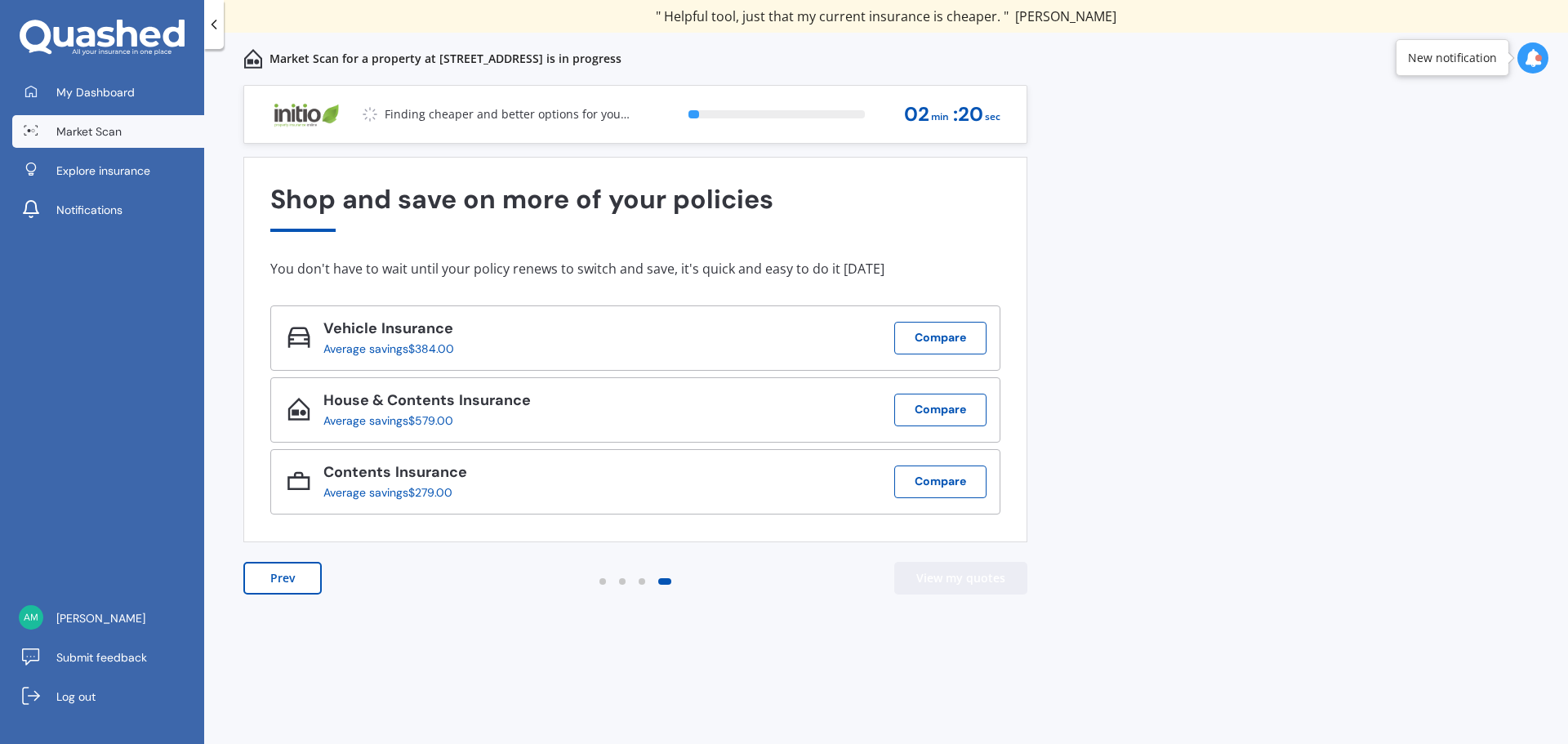
click at [1003, 585] on button "View my quotes" at bounding box center [961, 579] width 133 height 33
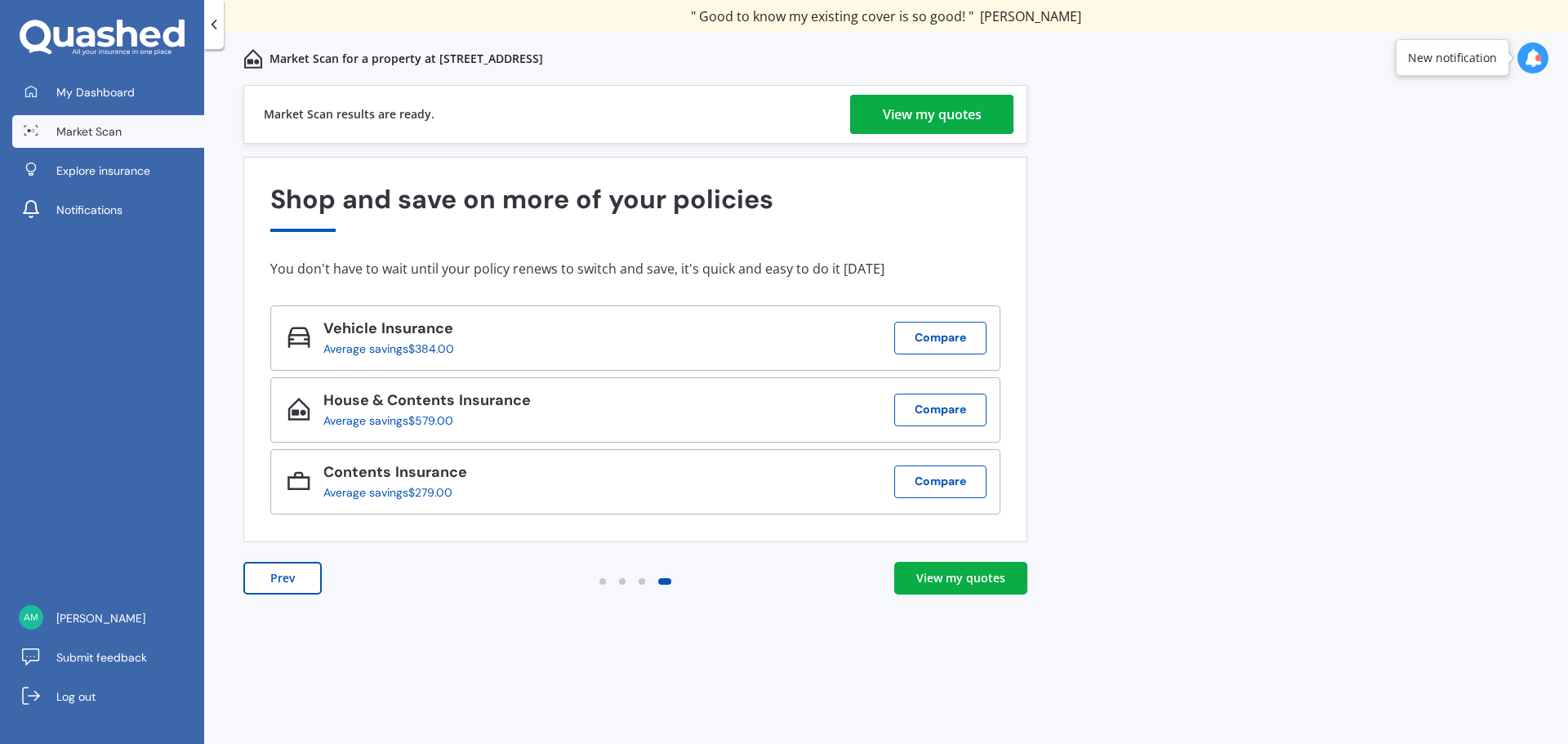
click at [950, 114] on div "View my quotes" at bounding box center [932, 114] width 99 height 39
